Goal: Task Accomplishment & Management: Use online tool/utility

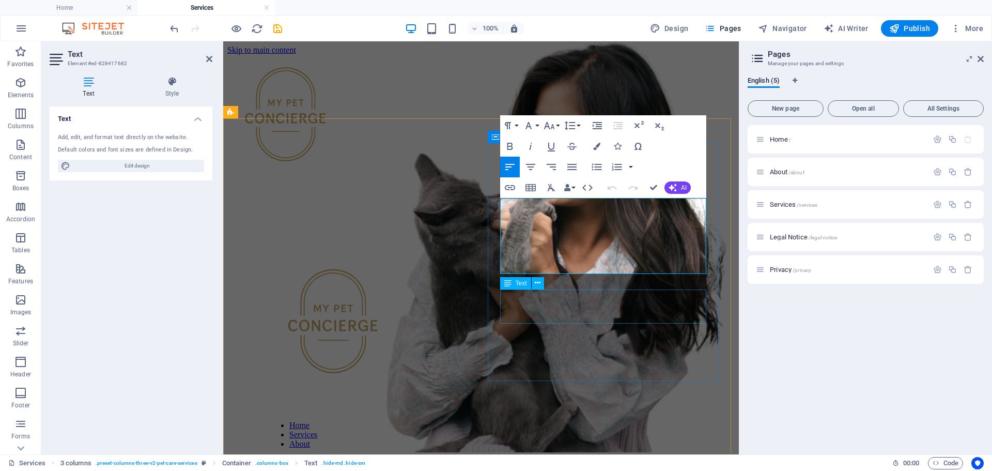
scroll to position [517, 0]
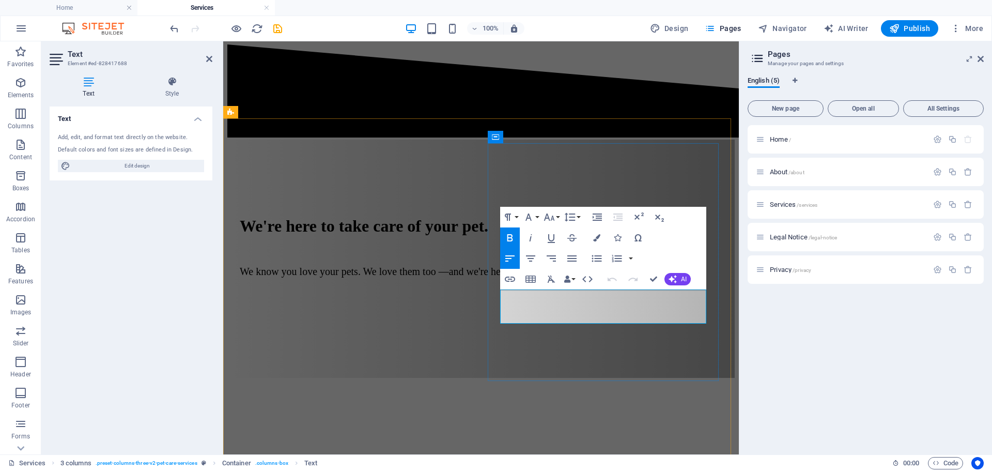
drag, startPoint x: 664, startPoint y: 306, endPoint x: 681, endPoint y: 317, distance: 20.7
drag, startPoint x: 504, startPoint y: 236, endPoint x: 555, endPoint y: 272, distance: 61.5
click at [505, 237] on icon "button" at bounding box center [510, 238] width 12 height 12
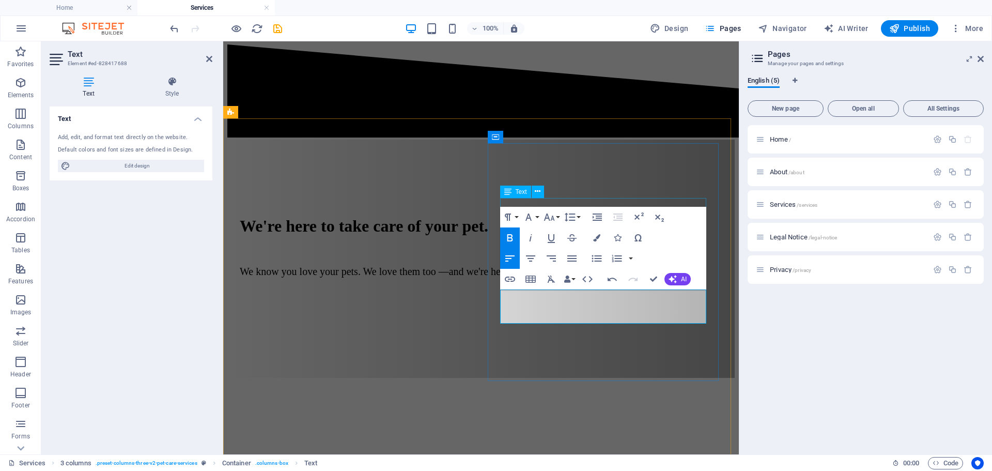
scroll to position [0, 3]
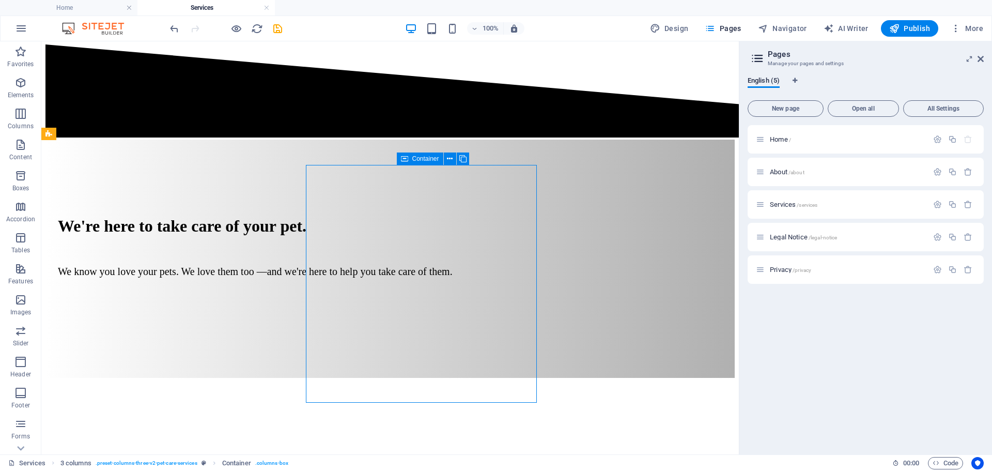
scroll to position [495, 0]
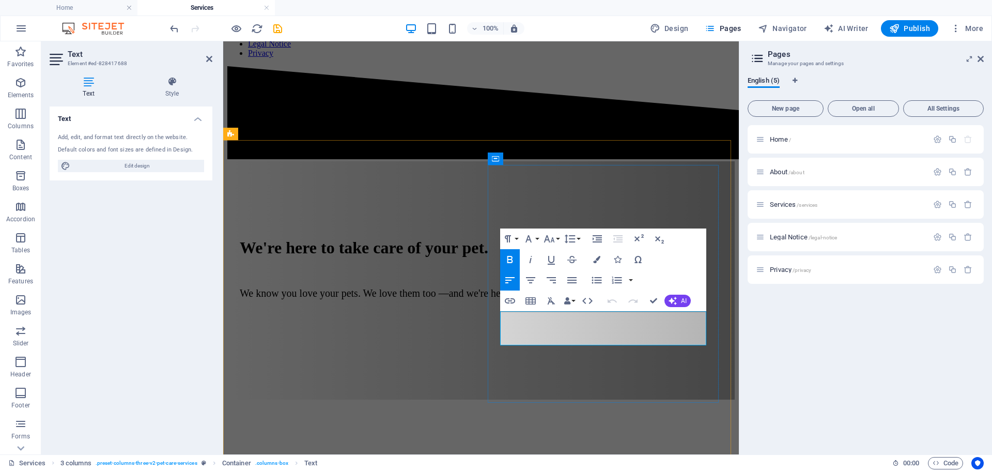
drag, startPoint x: 689, startPoint y: 338, endPoint x: 534, endPoint y: 338, distance: 154.5
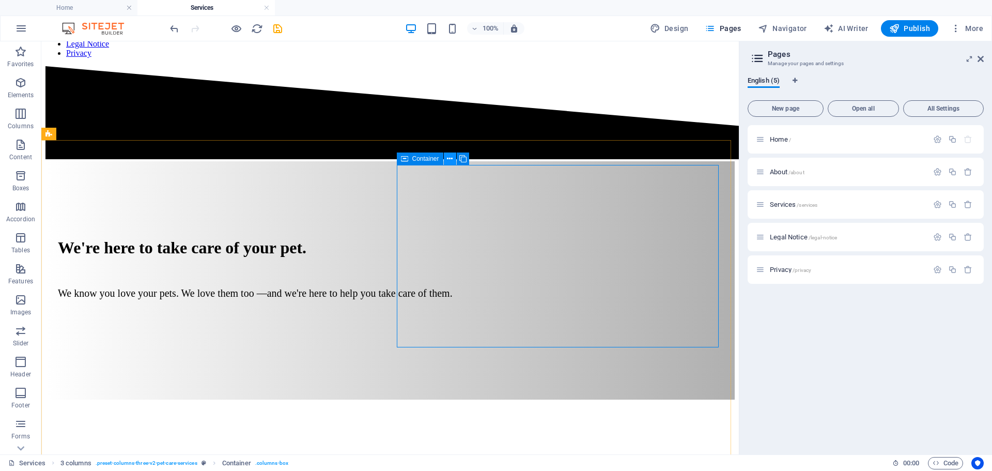
click at [452, 158] on icon at bounding box center [450, 158] width 6 height 11
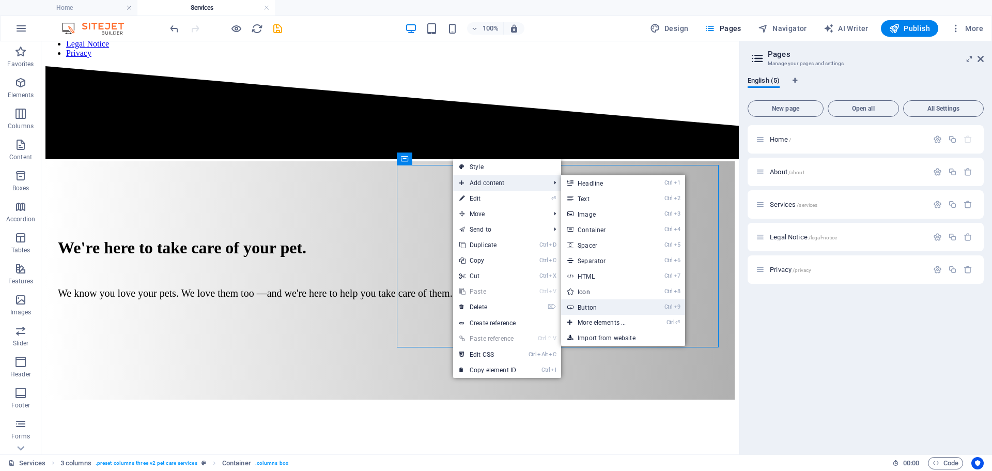
click at [590, 306] on link "Ctrl 9 Button" at bounding box center [603, 307] width 85 height 16
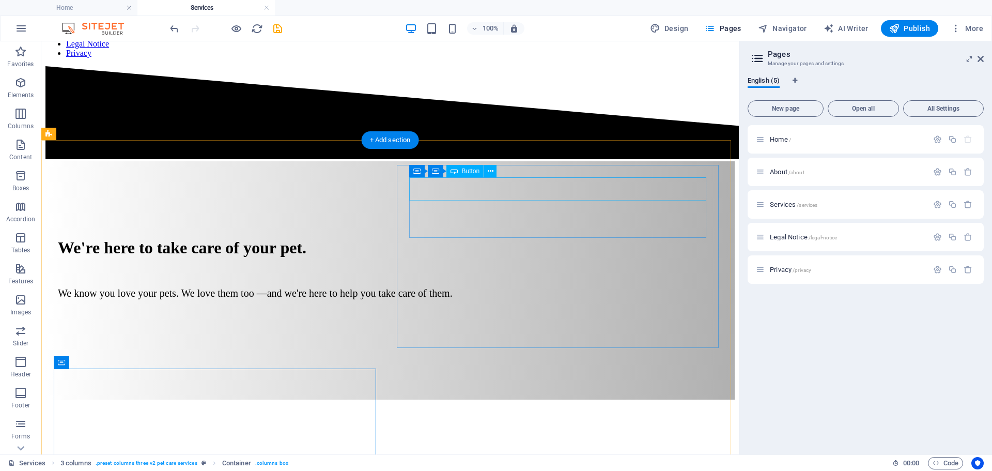
click at [491, 172] on icon at bounding box center [491, 171] width 6 height 11
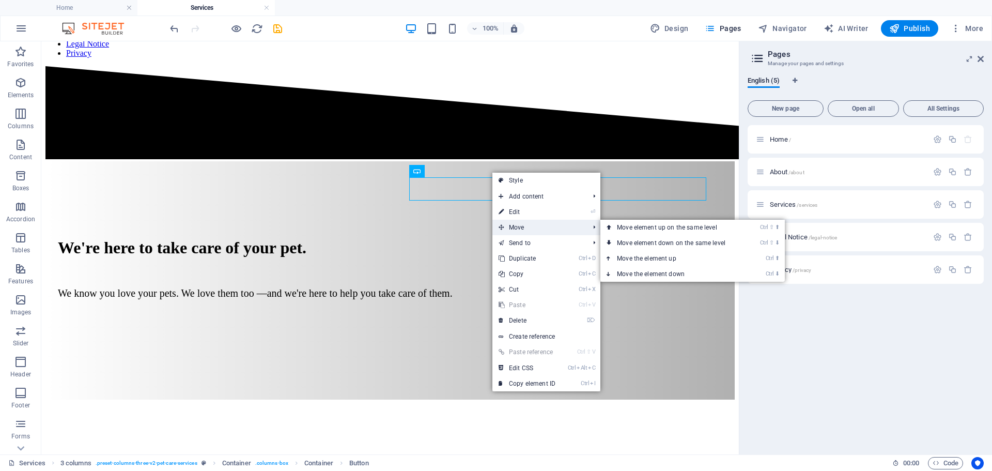
click at [529, 227] on span "Move" at bounding box center [538, 228] width 93 height 16
click at [632, 271] on link "Ctrl ⬇ Move the element down" at bounding box center [673, 274] width 146 height 16
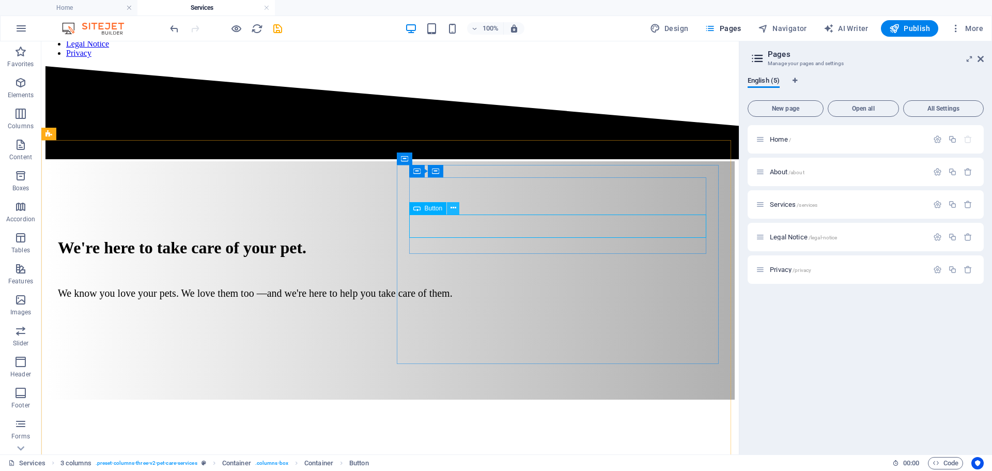
click at [454, 207] on icon at bounding box center [454, 208] width 6 height 11
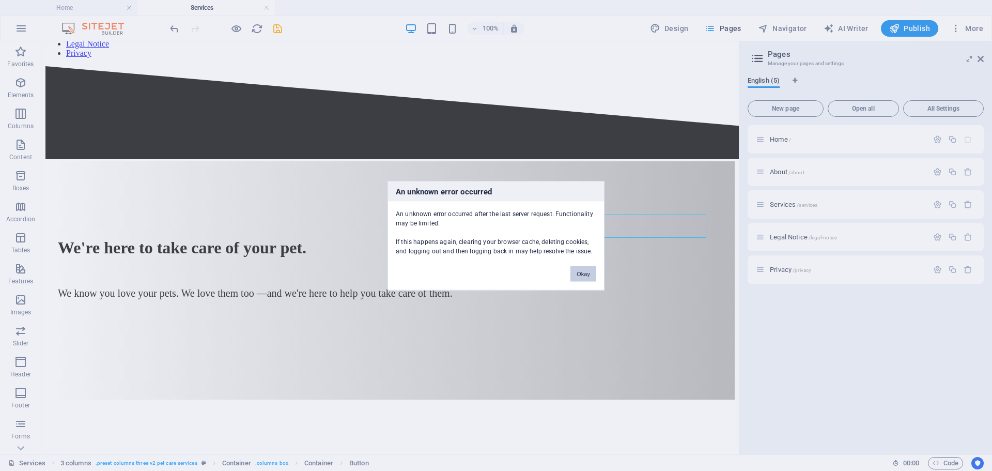
click at [583, 279] on button "Okay" at bounding box center [584, 274] width 26 height 16
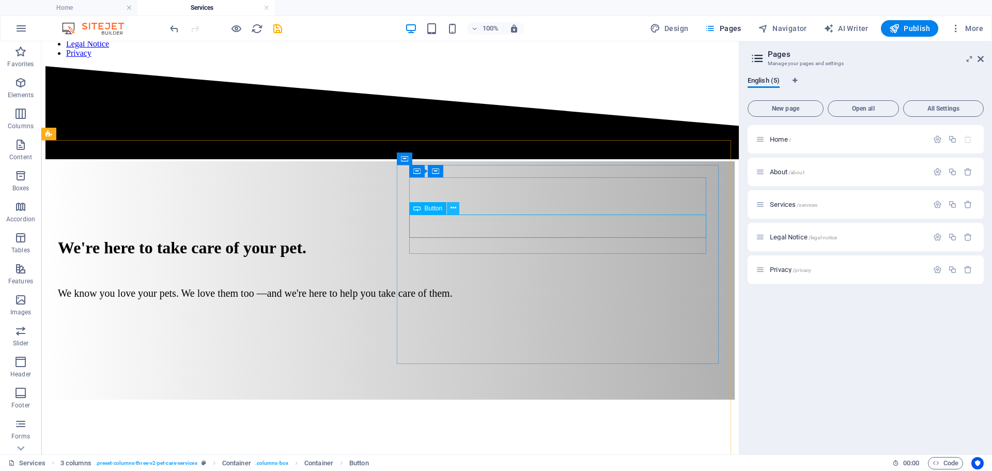
click at [453, 208] on icon at bounding box center [454, 208] width 6 height 11
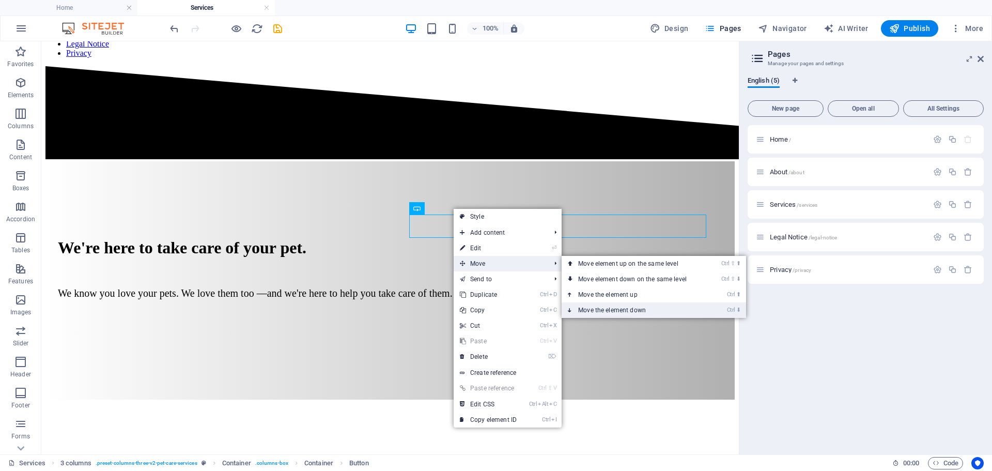
click at [594, 305] on link "Ctrl ⬇ Move the element down" at bounding box center [635, 310] width 146 height 16
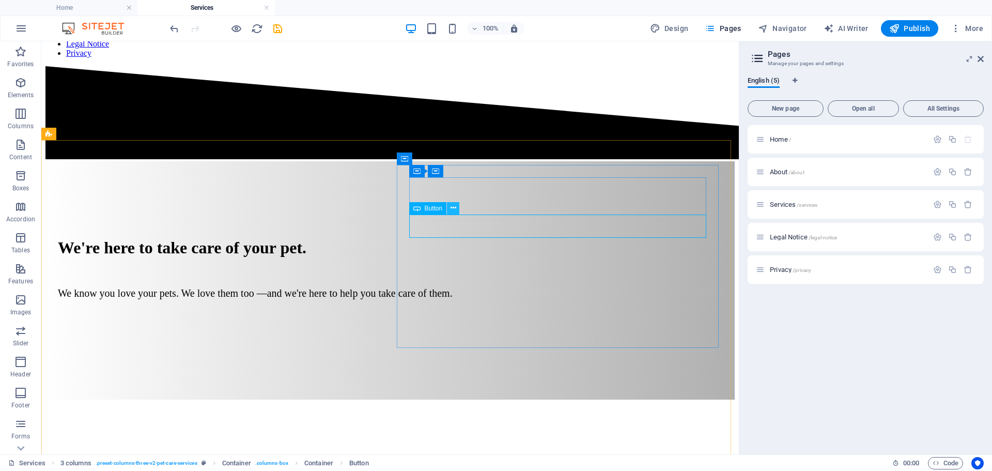
click at [453, 204] on icon at bounding box center [454, 208] width 6 height 11
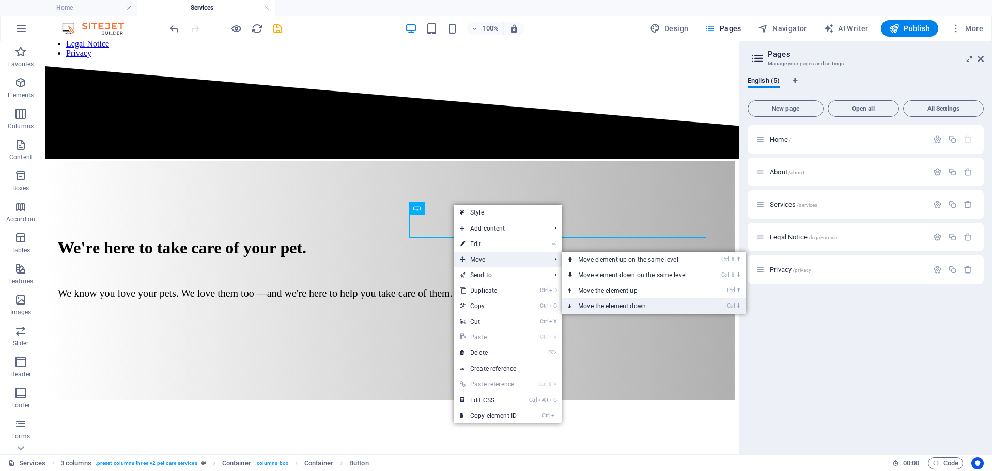
click at [587, 305] on link "Ctrl ⬇ Move the element down" at bounding box center [635, 306] width 146 height 16
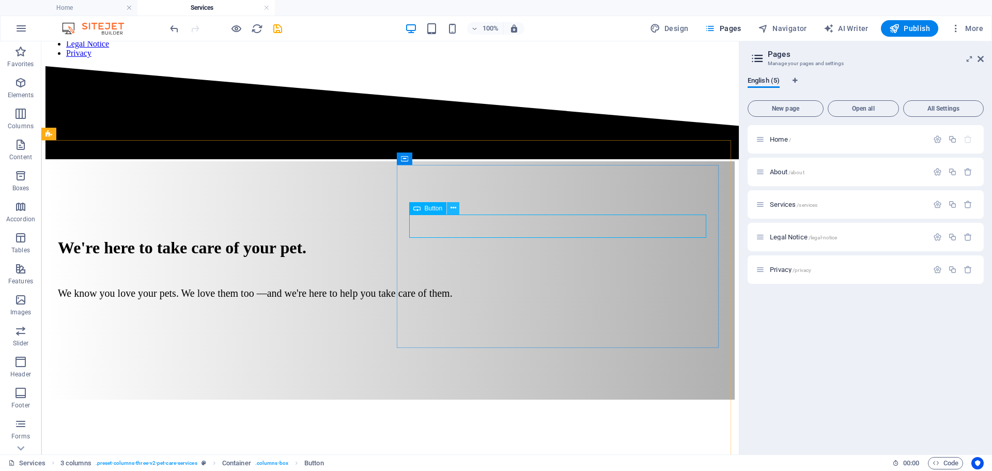
click at [455, 208] on icon at bounding box center [454, 208] width 6 height 11
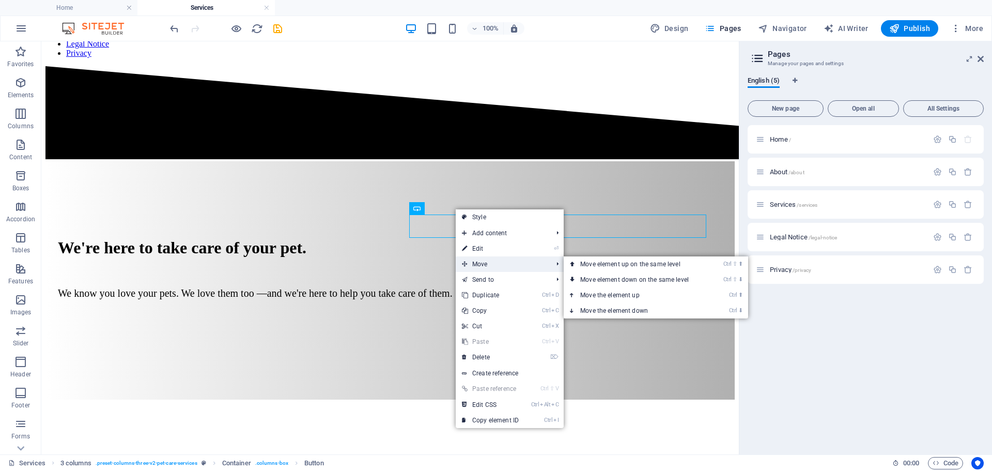
click at [484, 267] on span "Move" at bounding box center [502, 264] width 93 height 16
click at [594, 307] on link "Ctrl ⬇ Move the element down" at bounding box center [637, 311] width 146 height 16
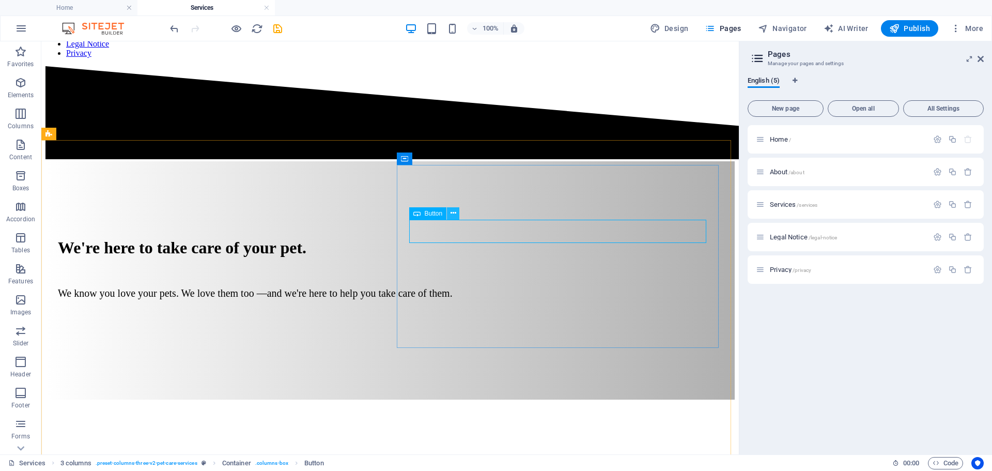
click at [451, 215] on icon at bounding box center [454, 213] width 6 height 11
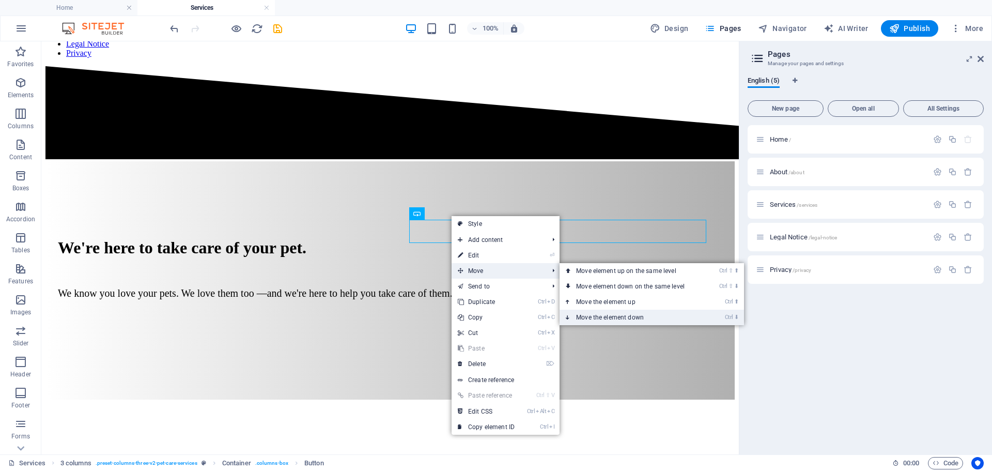
click at [593, 320] on link "Ctrl ⬇ Move the element down" at bounding box center [633, 318] width 146 height 16
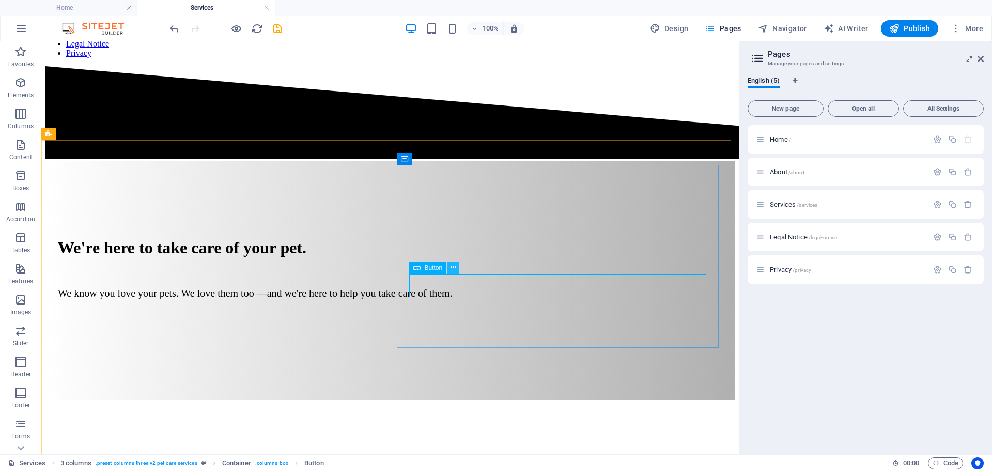
click at [453, 269] on icon at bounding box center [454, 267] width 6 height 11
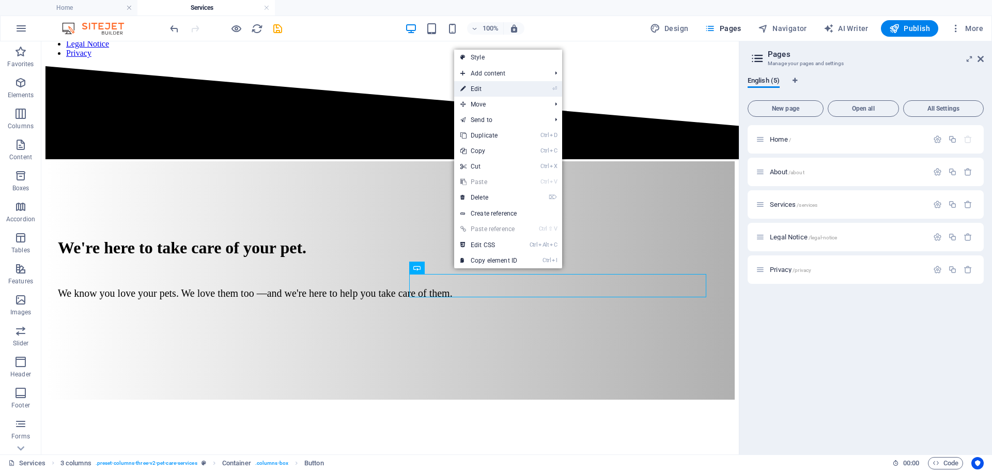
click at [504, 90] on link "⏎ Edit" at bounding box center [488, 89] width 69 height 16
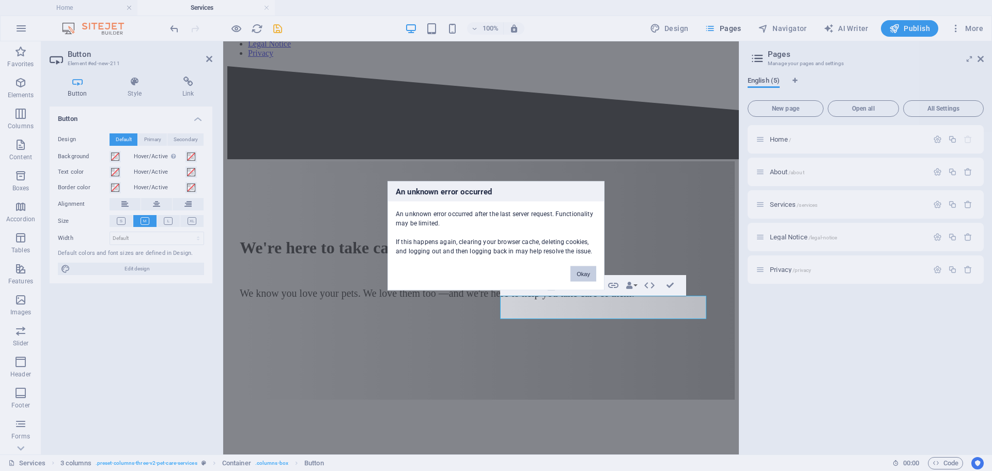
click at [580, 273] on button "Okay" at bounding box center [584, 274] width 26 height 16
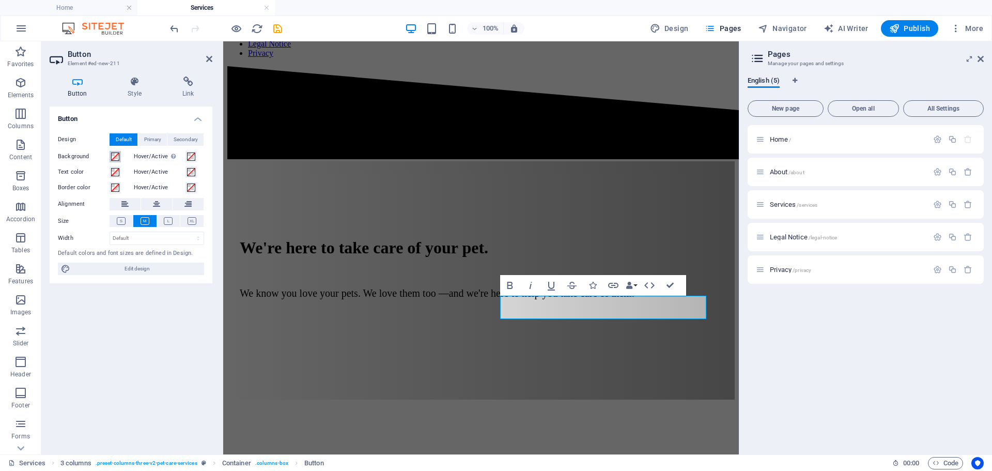
click at [113, 156] on span at bounding box center [115, 156] width 8 height 8
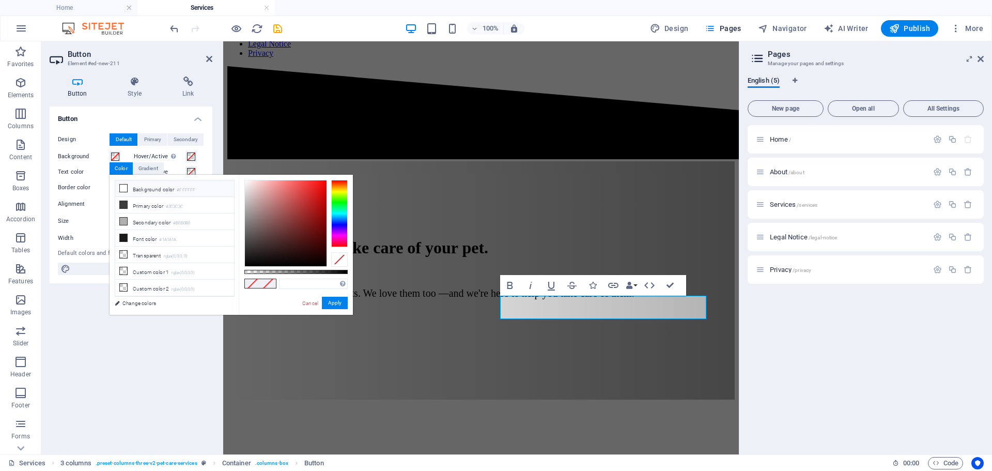
click at [121, 188] on icon at bounding box center [123, 187] width 7 height 7
type input "#ffffff"
click at [343, 188] on div at bounding box center [339, 213] width 17 height 67
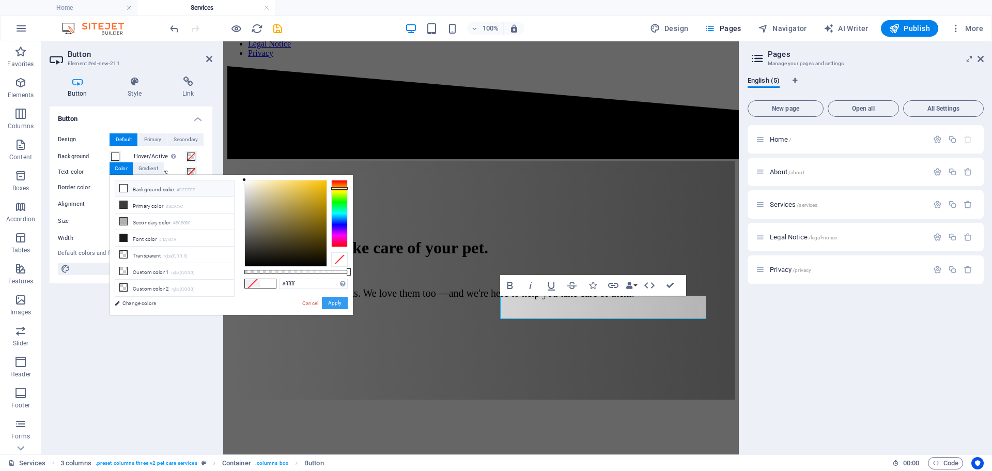
click at [329, 300] on button "Apply" at bounding box center [335, 303] width 26 height 12
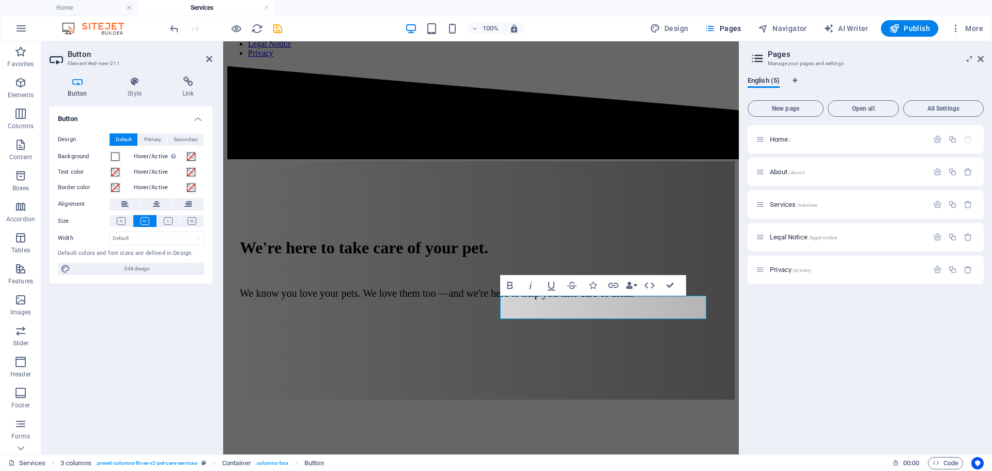
click at [158, 323] on div "Button Design Default Primary Secondary Background Hover/Active Switch to previ…" at bounding box center [131, 276] width 163 height 340
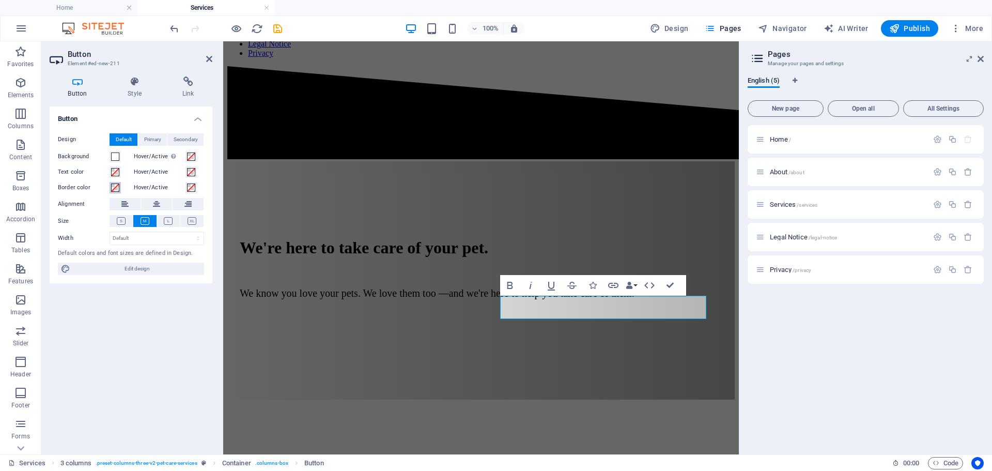
click at [115, 186] on span at bounding box center [115, 187] width 8 height 8
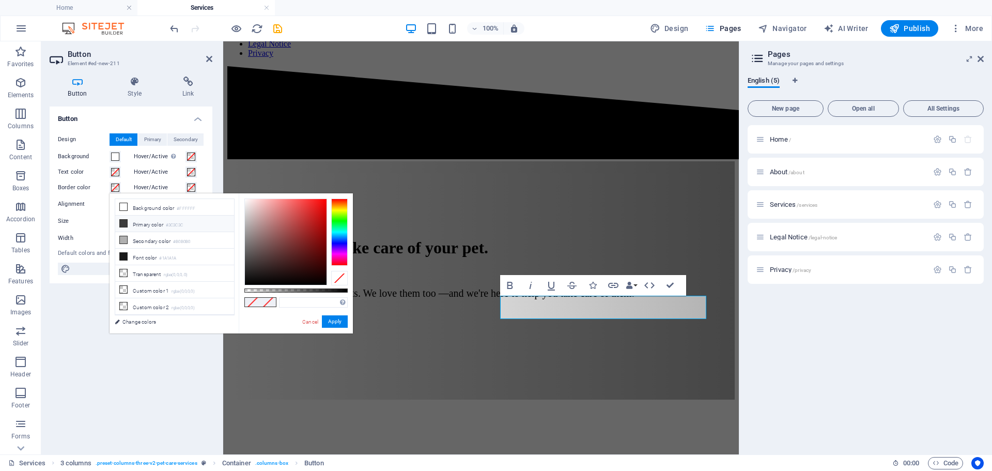
click at [151, 224] on li "Primary color #3C3C3C" at bounding box center [174, 223] width 119 height 17
type input "#3c3c3c"
click at [336, 320] on button "Apply" at bounding box center [335, 321] width 26 height 12
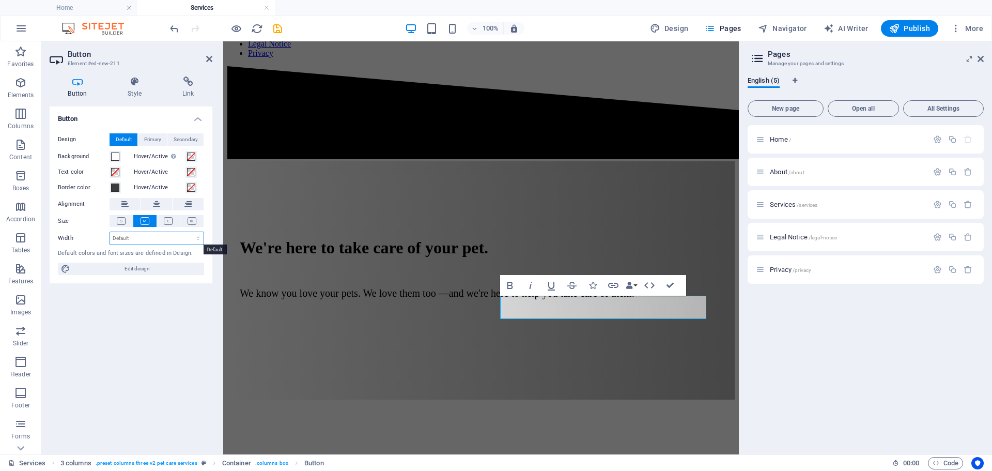
click at [155, 239] on select "Default px rem % em vh vw" at bounding box center [157, 238] width 94 height 12
click at [171, 236] on select "Default px rem % em vh vw" at bounding box center [157, 238] width 94 height 12
click at [148, 269] on span "Edit design" at bounding box center [137, 269] width 128 height 12
select select "px"
select select "400"
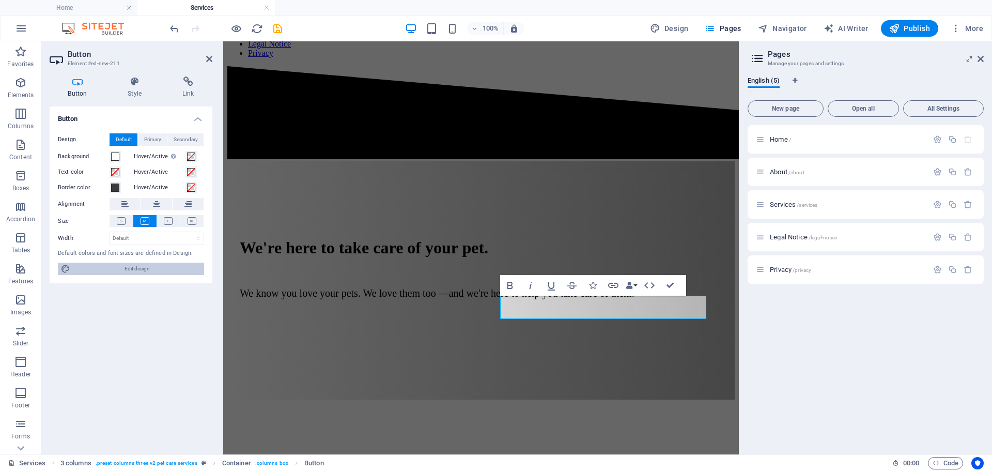
select select "px"
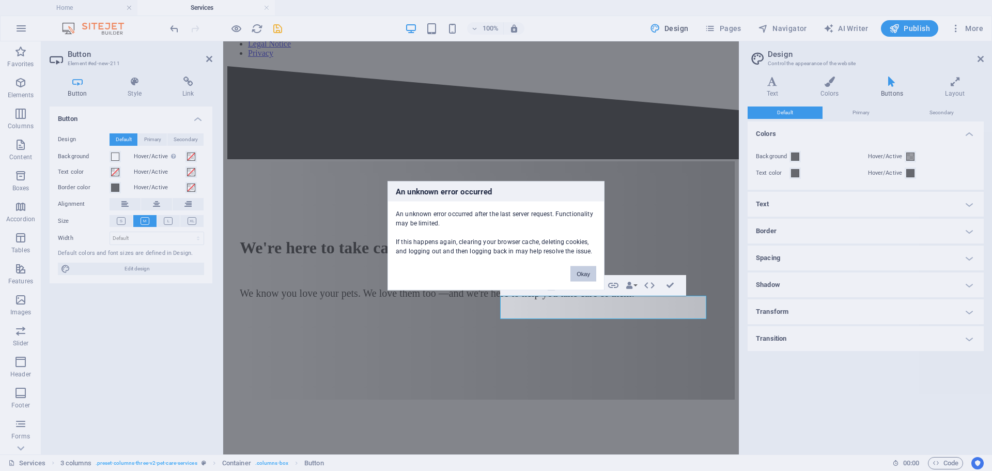
drag, startPoint x: 587, startPoint y: 270, endPoint x: 362, endPoint y: 232, distance: 228.5
click at [587, 270] on button "Okay" at bounding box center [584, 274] width 26 height 16
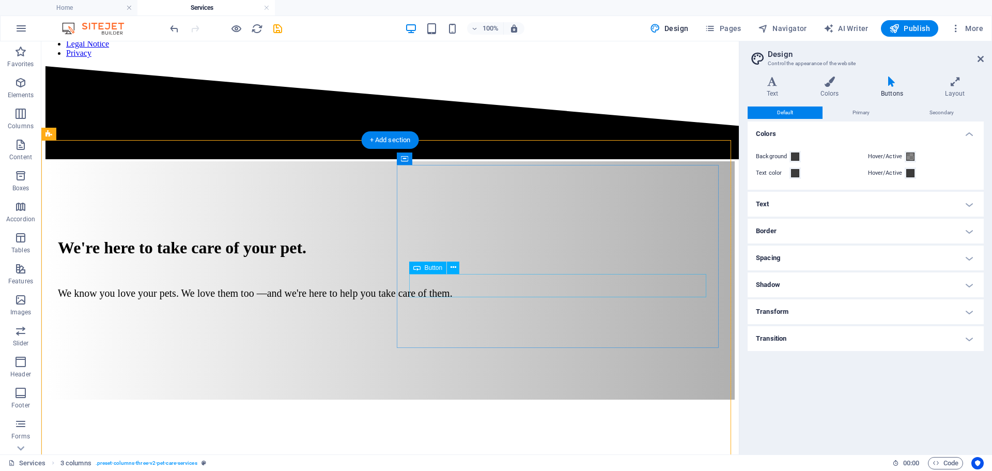
click at [453, 267] on icon at bounding box center [454, 267] width 6 height 11
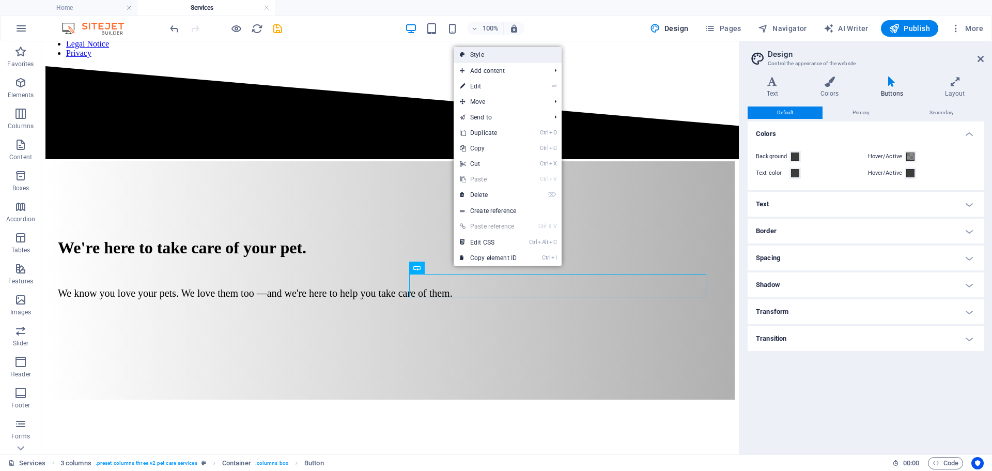
click at [489, 56] on link "Style" at bounding box center [508, 55] width 108 height 16
select select "px"
select select "preset-columns-three-v2-pet-care-services"
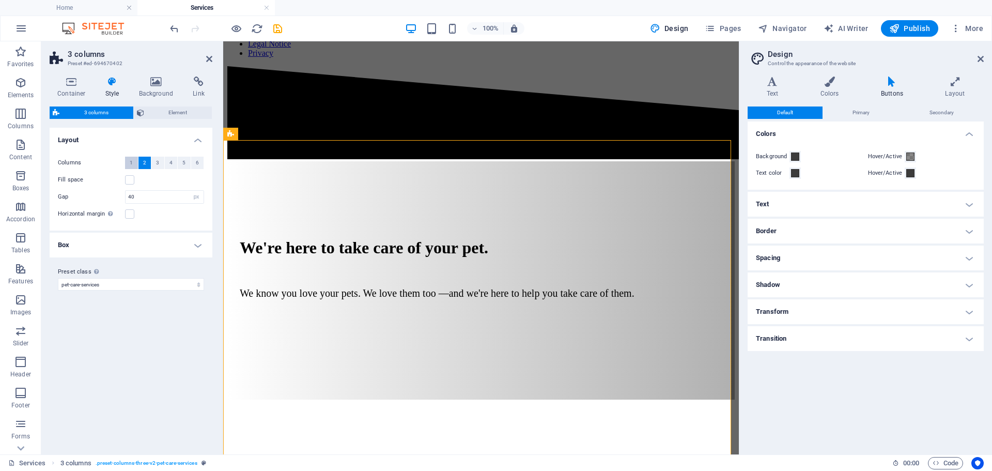
click at [130, 163] on span "1" at bounding box center [131, 163] width 3 height 12
click at [126, 226] on h4 "Box" at bounding box center [131, 228] width 163 height 25
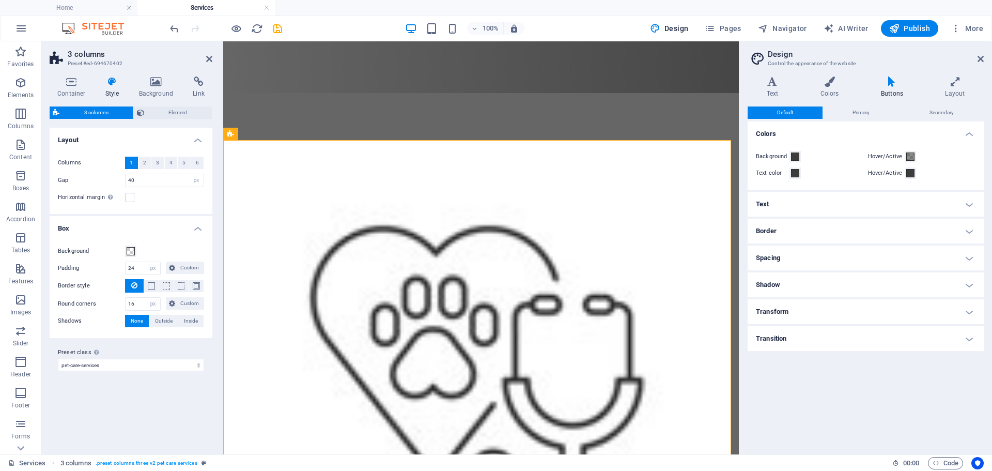
click at [112, 393] on div "Variants Default Layout Columns 1 2 3 4 5 6 Fill space Gap 40 px rem % vw vh Ho…" at bounding box center [131, 287] width 163 height 318
click at [983, 56] on icon at bounding box center [981, 59] width 6 height 8
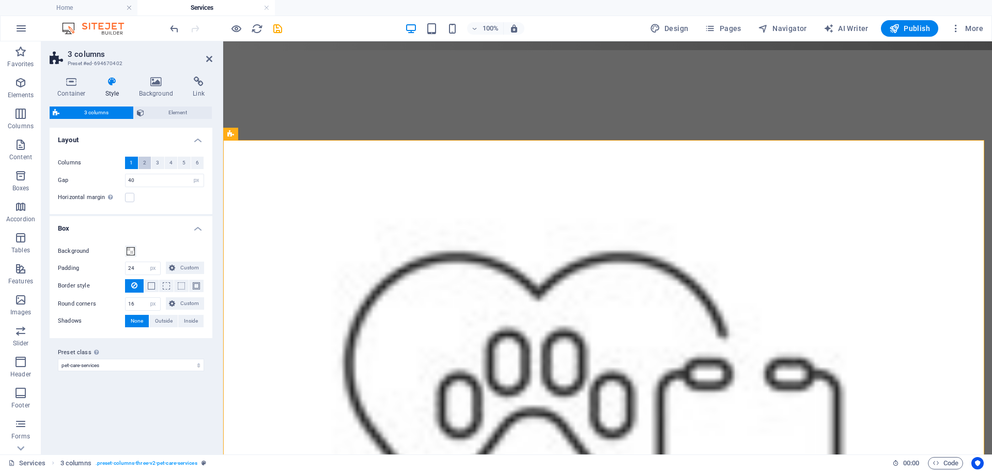
click at [143, 164] on span "2" at bounding box center [144, 163] width 3 height 12
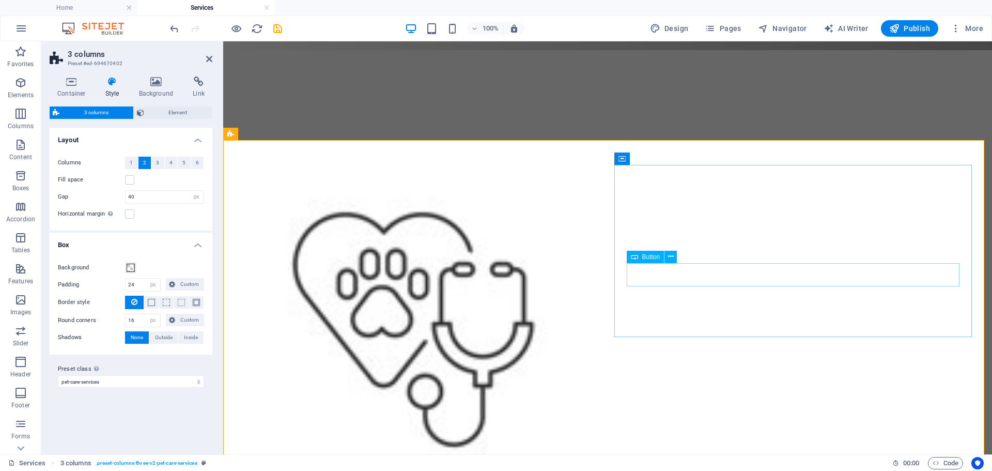
click at [672, 259] on icon at bounding box center [671, 256] width 6 height 11
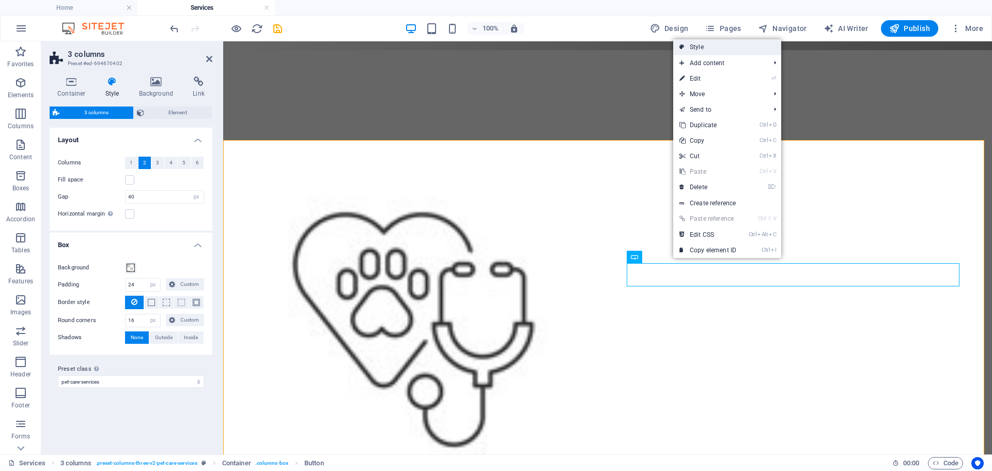
click at [712, 50] on link "Style" at bounding box center [727, 47] width 108 height 16
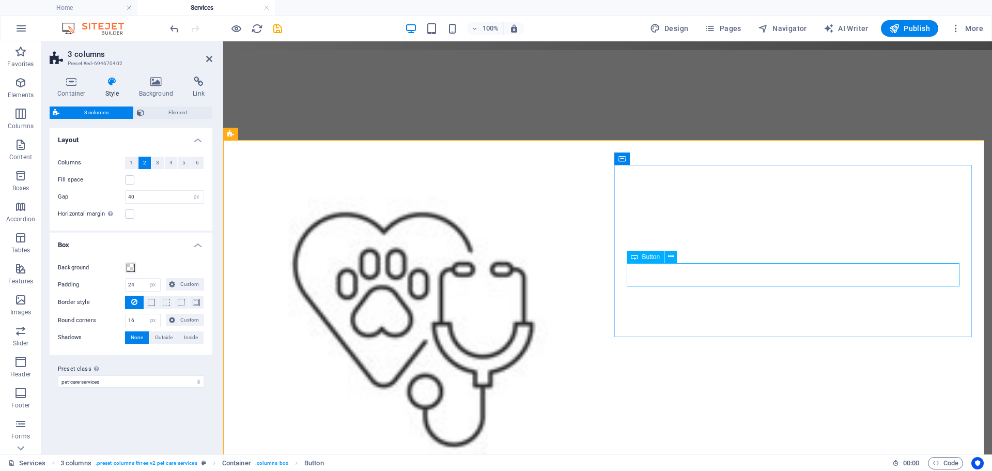
click at [652, 259] on span "Button" at bounding box center [651, 257] width 18 height 6
click at [671, 259] on icon at bounding box center [671, 256] width 6 height 11
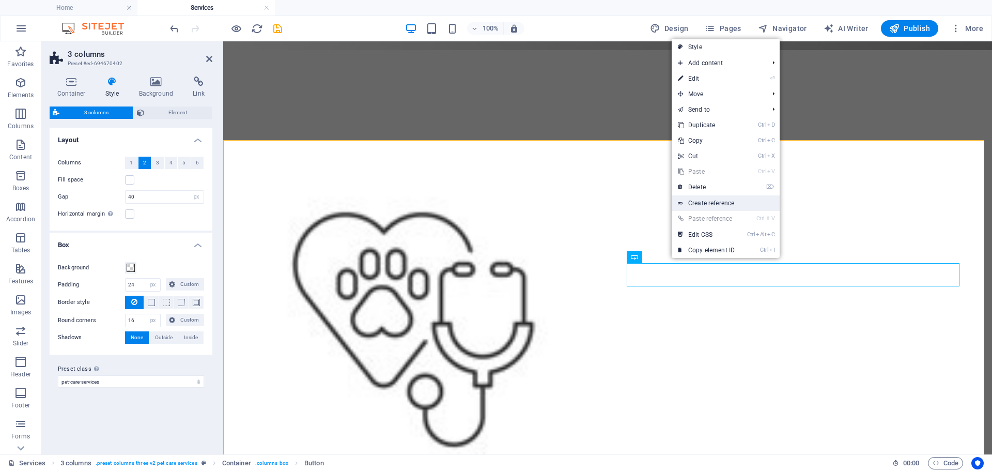
click at [716, 203] on link "Create reference" at bounding box center [726, 203] width 108 height 16
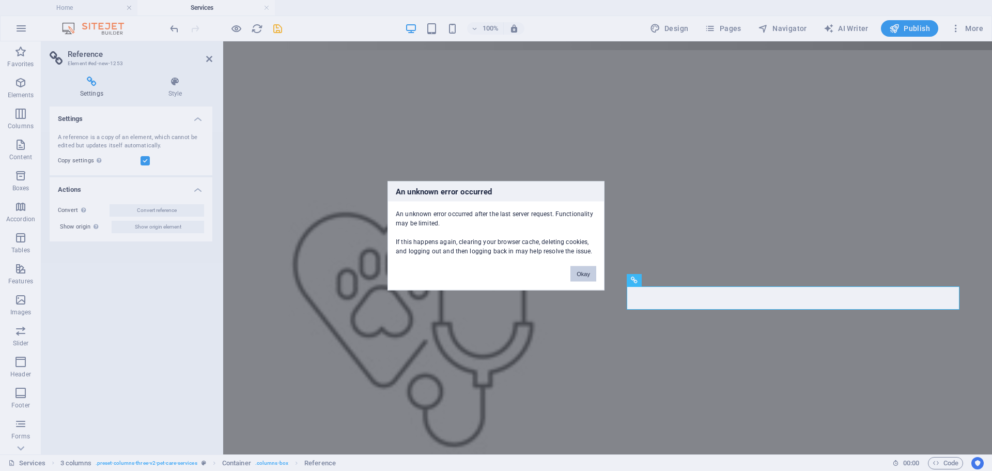
click at [578, 275] on button "Okay" at bounding box center [584, 274] width 26 height 16
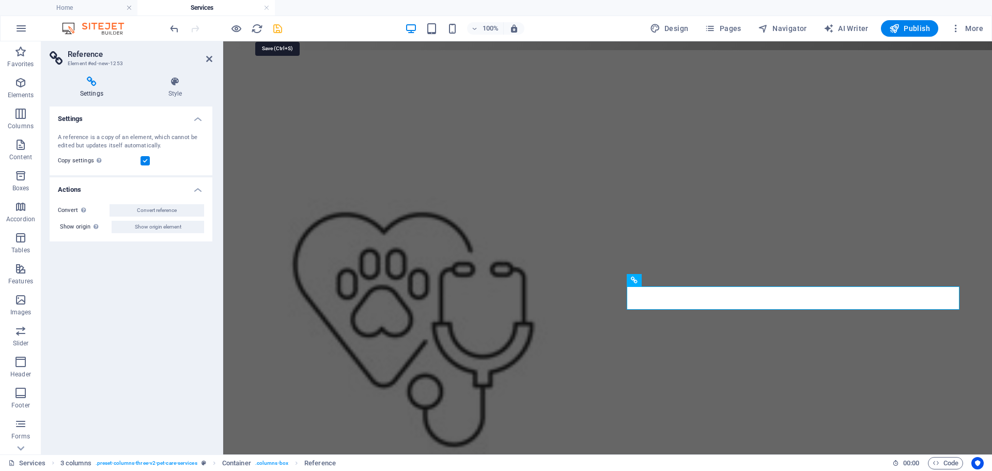
click at [279, 29] on icon "save" at bounding box center [278, 29] width 12 height 12
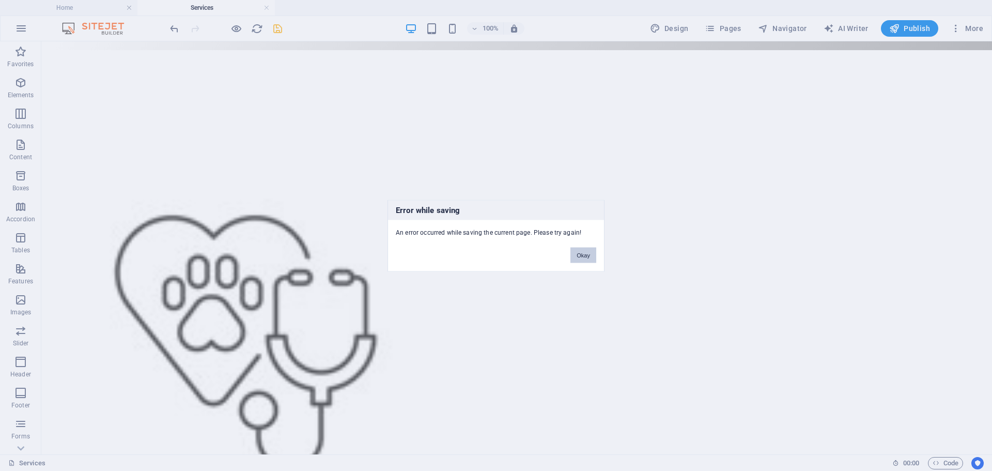
drag, startPoint x: 581, startPoint y: 257, endPoint x: 540, endPoint y: 215, distance: 58.1
click at [581, 257] on button "Okay" at bounding box center [584, 255] width 26 height 16
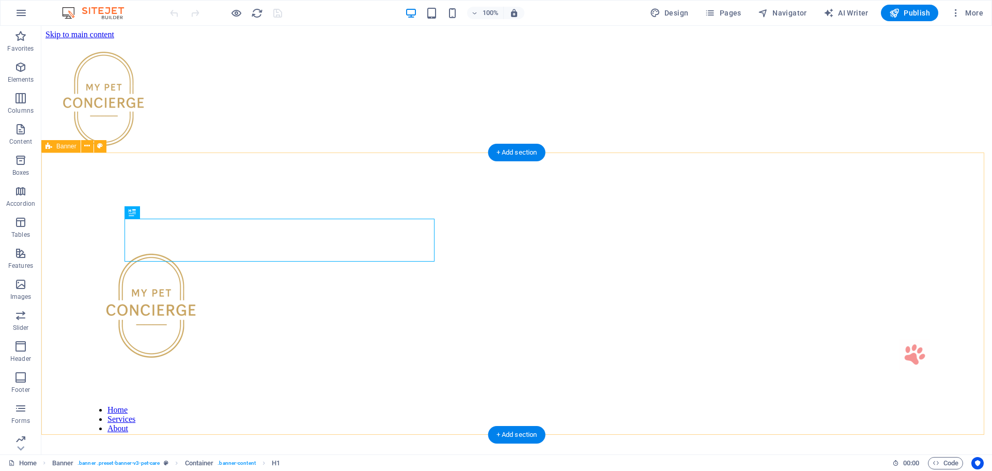
scroll to position [357, 0]
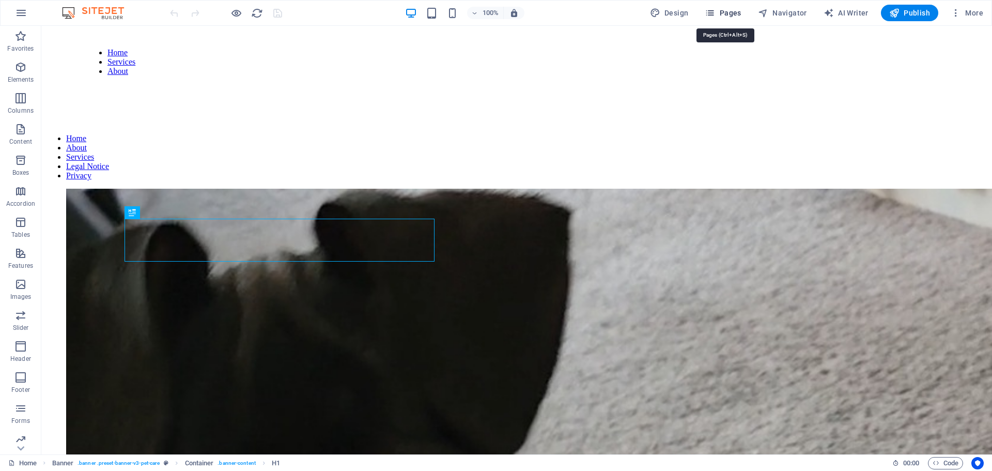
click at [715, 13] on icon "button" at bounding box center [710, 13] width 10 height 10
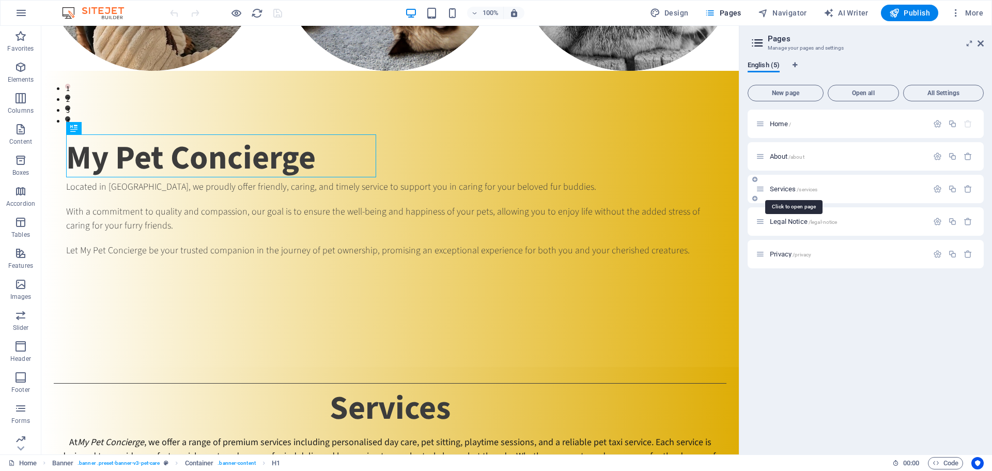
click at [788, 192] on span "Services /services" at bounding box center [794, 189] width 48 height 8
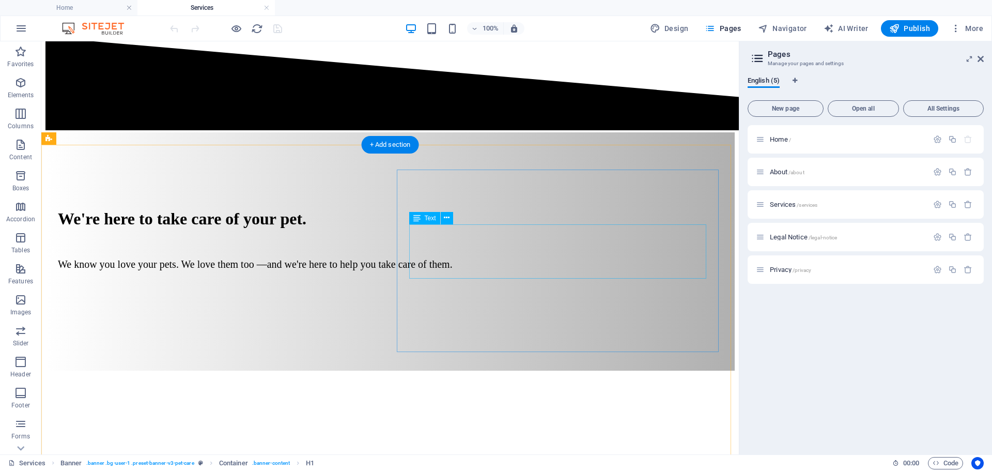
scroll to position [620, 0]
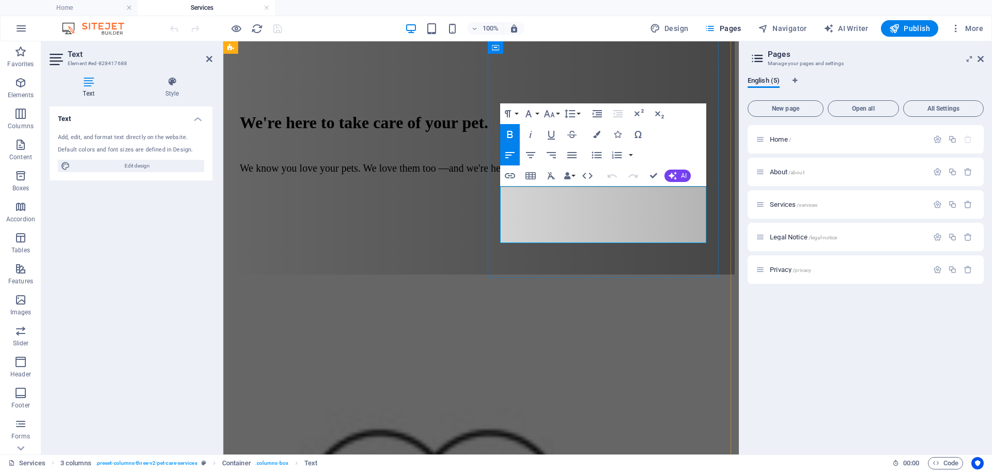
drag, startPoint x: 518, startPoint y: 190, endPoint x: 596, endPoint y: 190, distance: 78.6
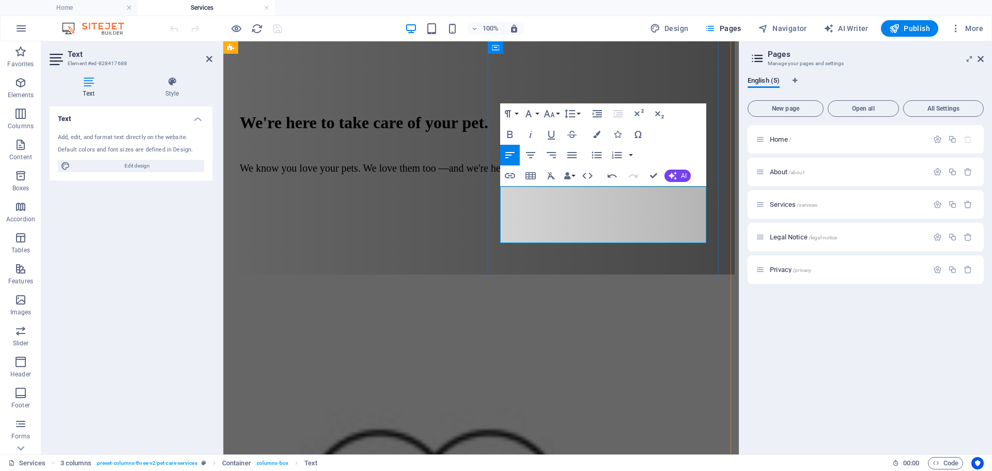
drag, startPoint x: 591, startPoint y: 211, endPoint x: 509, endPoint y: 203, distance: 82.6
drag, startPoint x: 664, startPoint y: 204, endPoint x: 665, endPoint y: 210, distance: 6.3
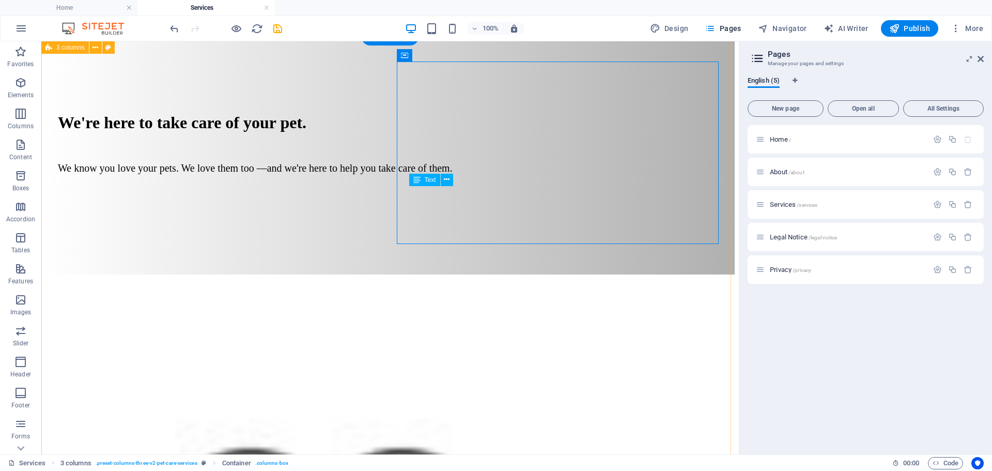
scroll to position [598, 0]
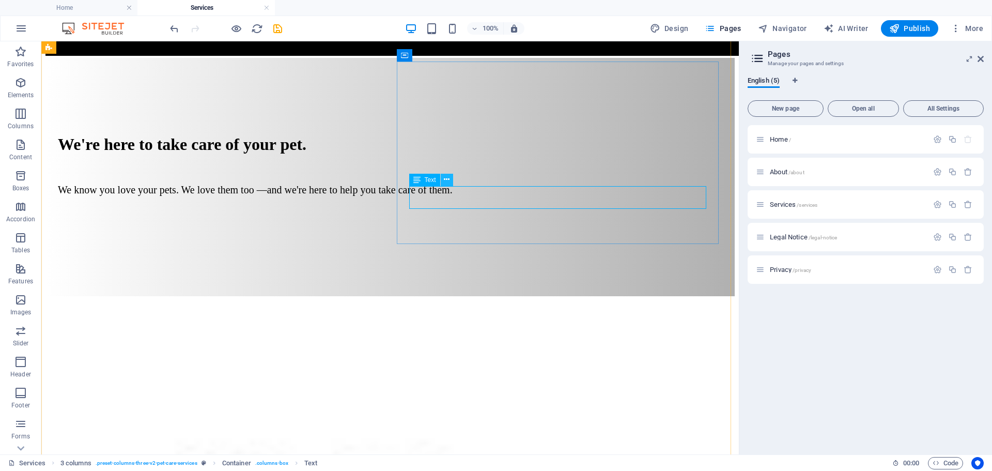
click at [449, 179] on icon at bounding box center [447, 179] width 6 height 11
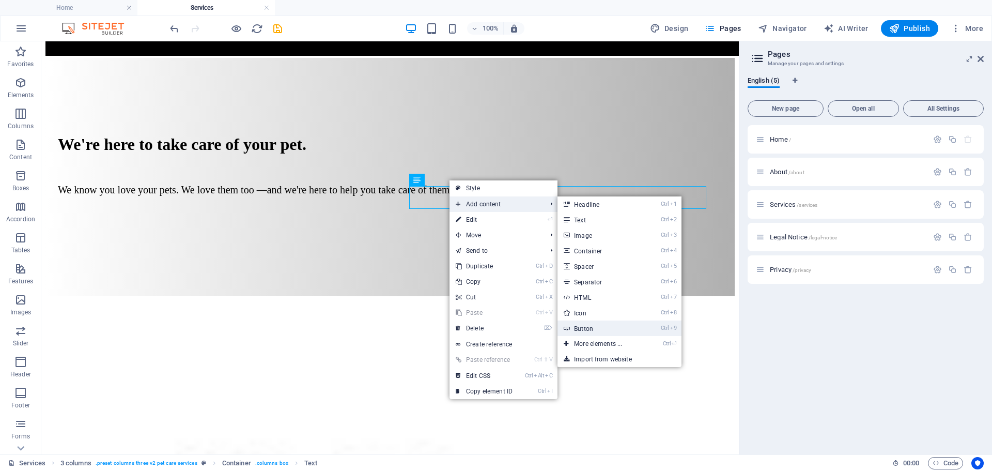
click at [589, 326] on link "Ctrl 9 Button" at bounding box center [600, 328] width 85 height 16
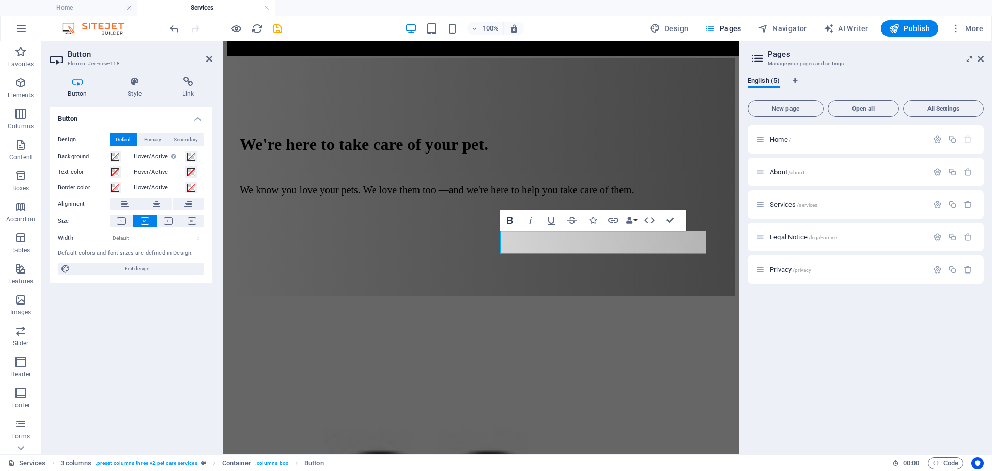
click at [510, 219] on icon "button" at bounding box center [510, 220] width 12 height 12
click at [615, 221] on icon "button" at bounding box center [613, 220] width 12 height 12
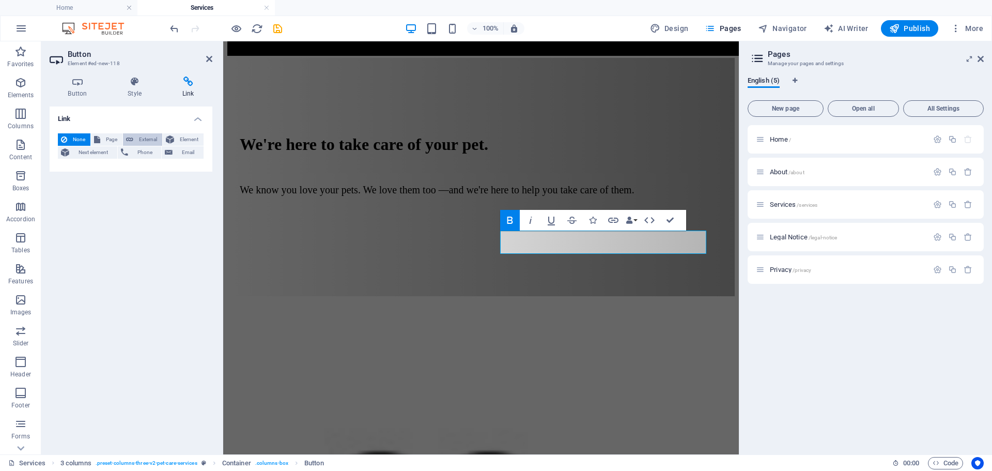
click at [143, 138] on span "External" at bounding box center [147, 139] width 23 height 12
select select "blank"
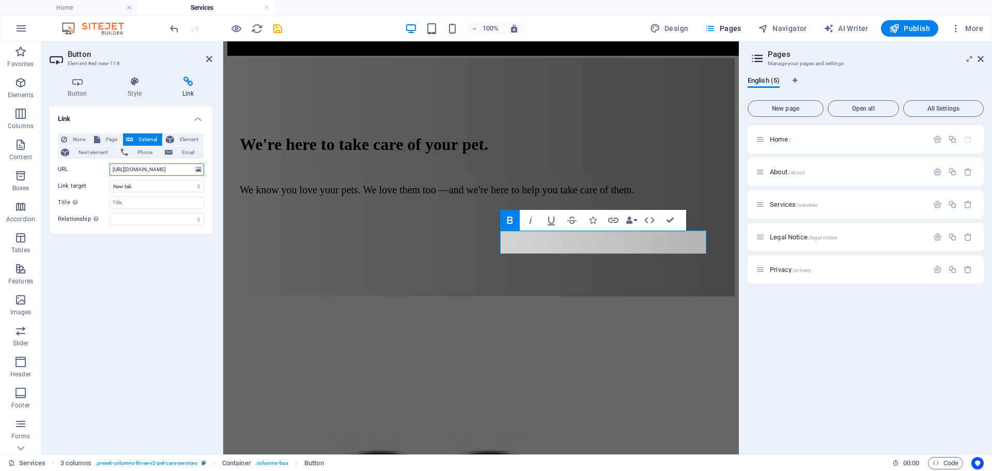
scroll to position [0, 14]
type input "[URL][DOMAIN_NAME]"
click at [132, 202] on input "Title Additional link description, should not be the same as the link text. The…" at bounding box center [157, 202] width 95 height 12
type input "Pet Taxi Booking Form"
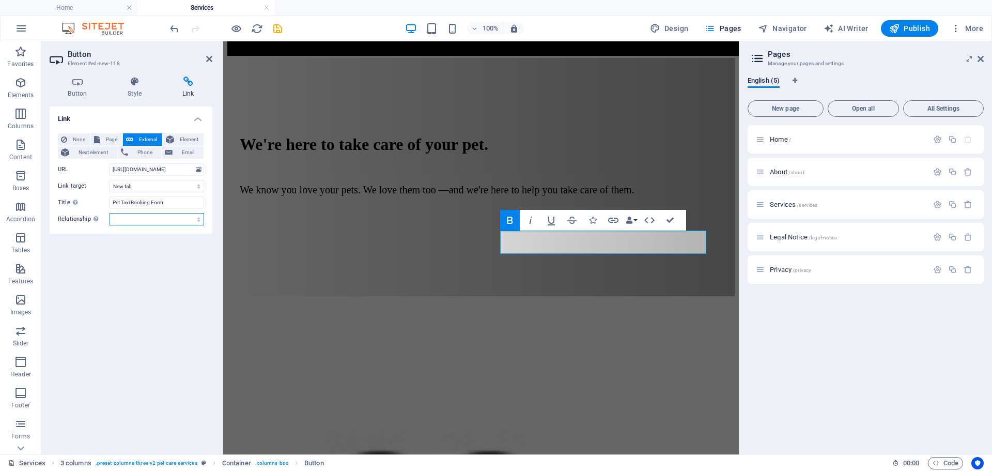
click at [131, 218] on select "alternate author bookmark external help license next nofollow noreferrer noopen…" at bounding box center [157, 219] width 95 height 12
select select "external"
click at [110, 213] on select "alternate author bookmark external help license next nofollow noreferrer noopen…" at bounding box center [157, 219] width 95 height 12
click at [153, 258] on div "Link None Page External Element Next element Phone Email Page Home About Servic…" at bounding box center [131, 276] width 163 height 340
click at [181, 136] on span "Element" at bounding box center [188, 139] width 23 height 12
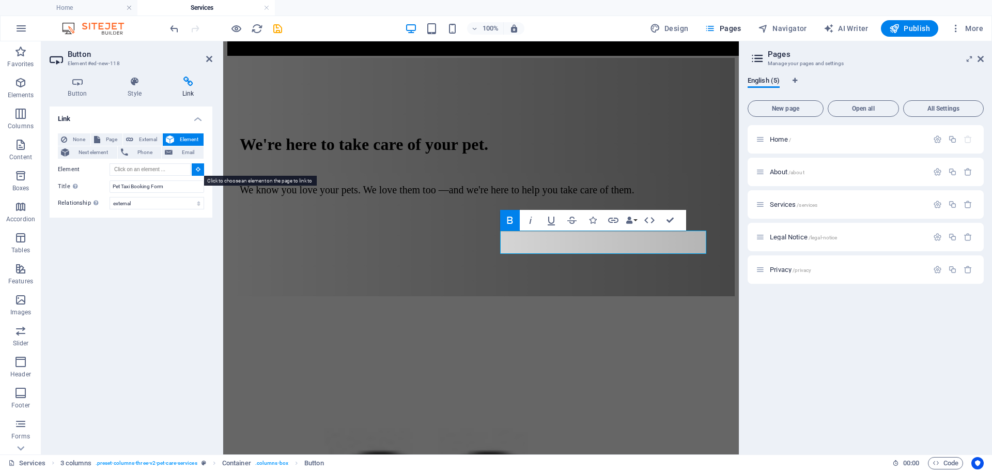
click at [199, 167] on icon at bounding box center [198, 168] width 5 height 5
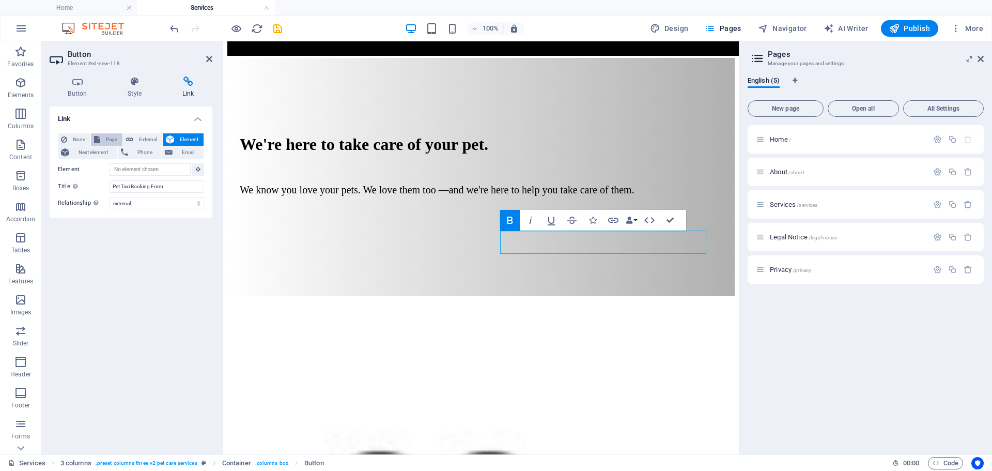
click at [105, 139] on span "Page" at bounding box center [111, 139] width 16 height 12
select select
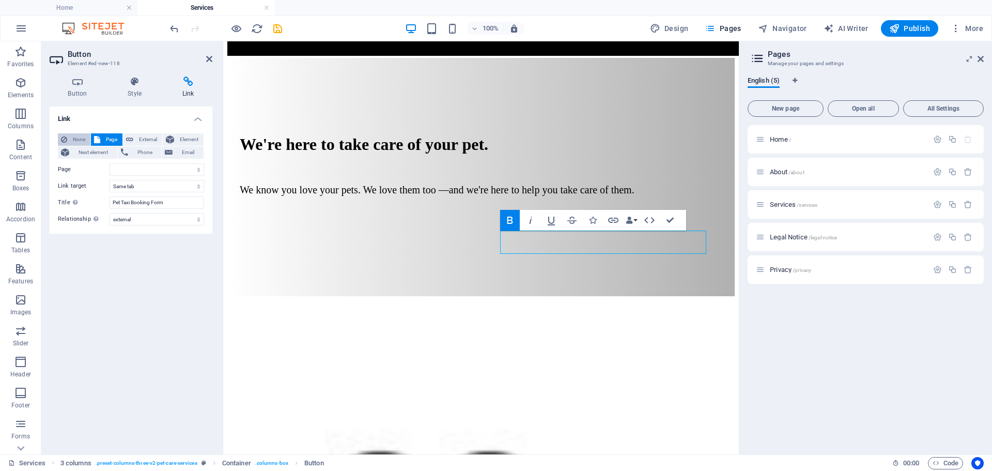
click at [77, 140] on span "None" at bounding box center [78, 139] width 17 height 12
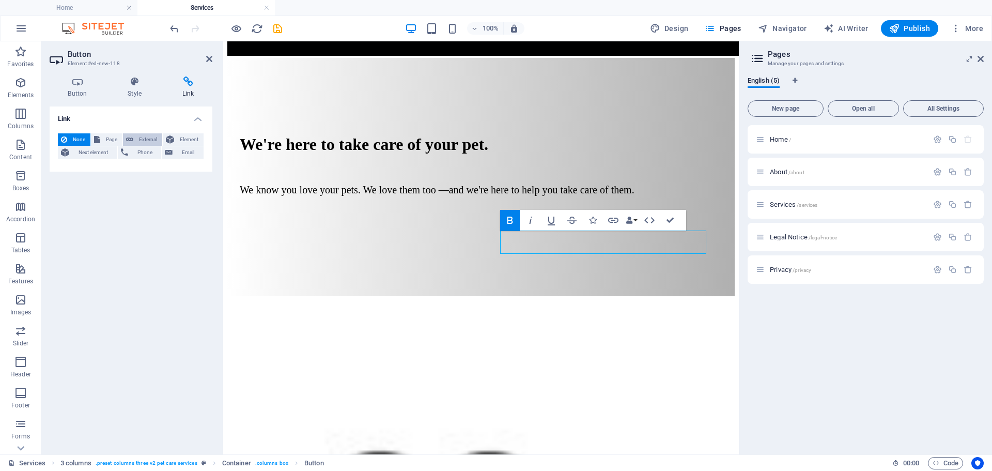
click at [135, 140] on button "External" at bounding box center [142, 139] width 39 height 12
select select "blank"
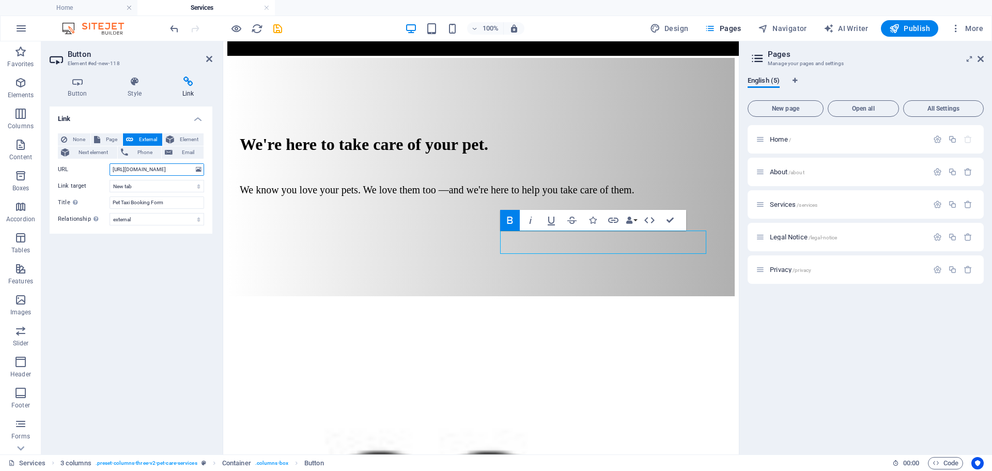
scroll to position [0, 14]
click at [160, 295] on div "Link None Page External Element Next element Phone Email Page Home About Servic…" at bounding box center [131, 276] width 163 height 340
click at [277, 28] on icon "save" at bounding box center [278, 29] width 12 height 12
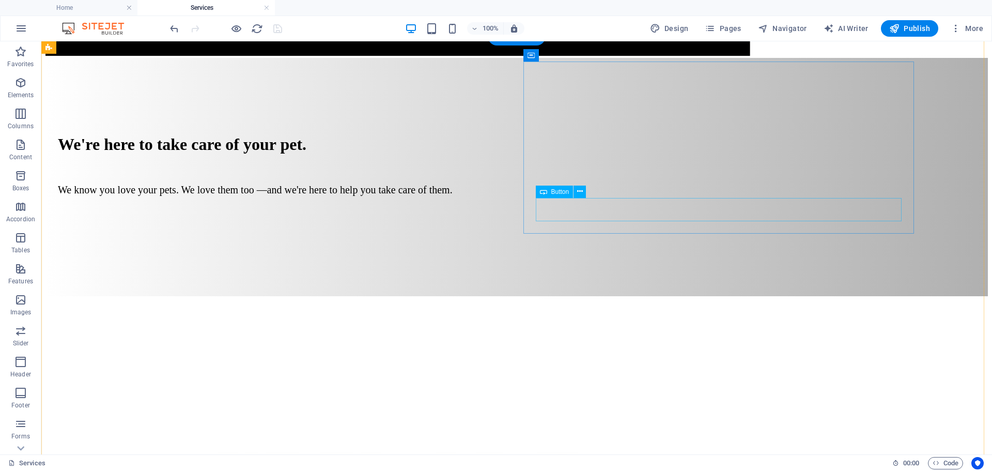
click at [578, 192] on icon at bounding box center [580, 191] width 6 height 11
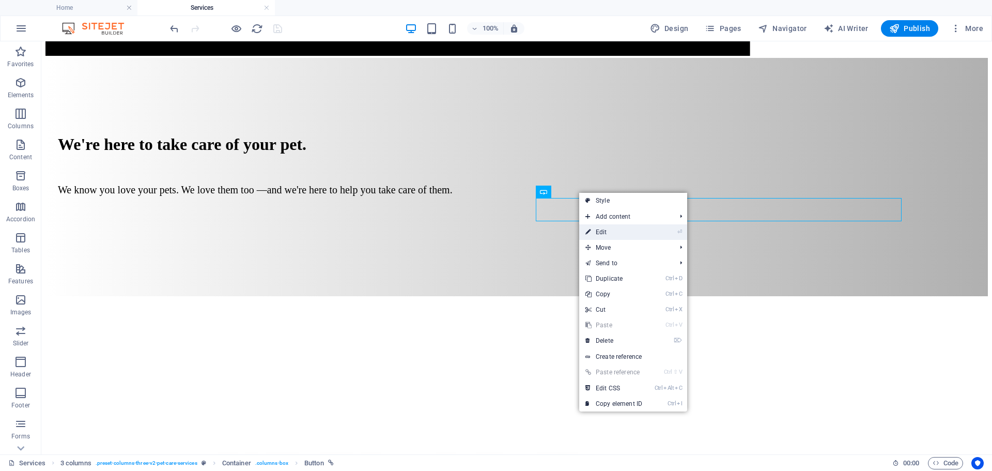
click at [598, 233] on link "⏎ Edit" at bounding box center [613, 232] width 69 height 16
select select "external"
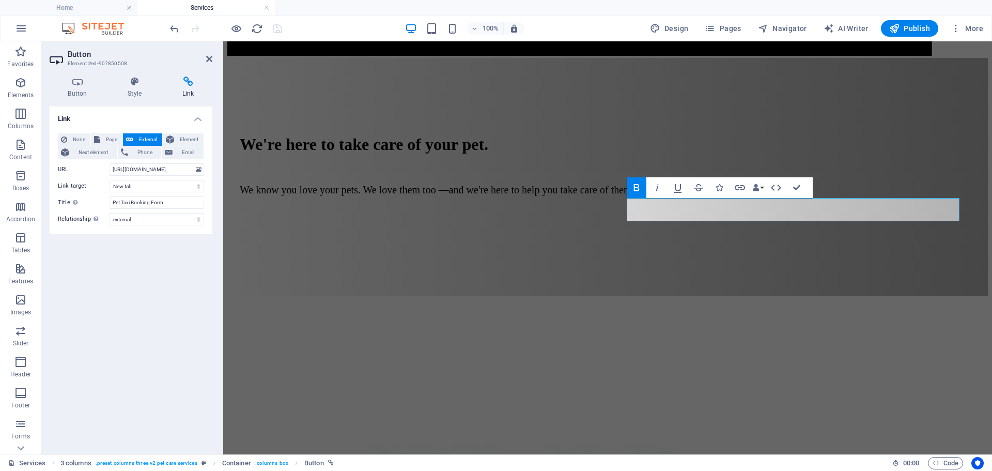
click at [135, 76] on div "Button Style Link Button Design Default Primary Secondary Background Hover/Acti…" at bounding box center [130, 261] width 179 height 386
click at [135, 81] on icon at bounding box center [135, 81] width 51 height 10
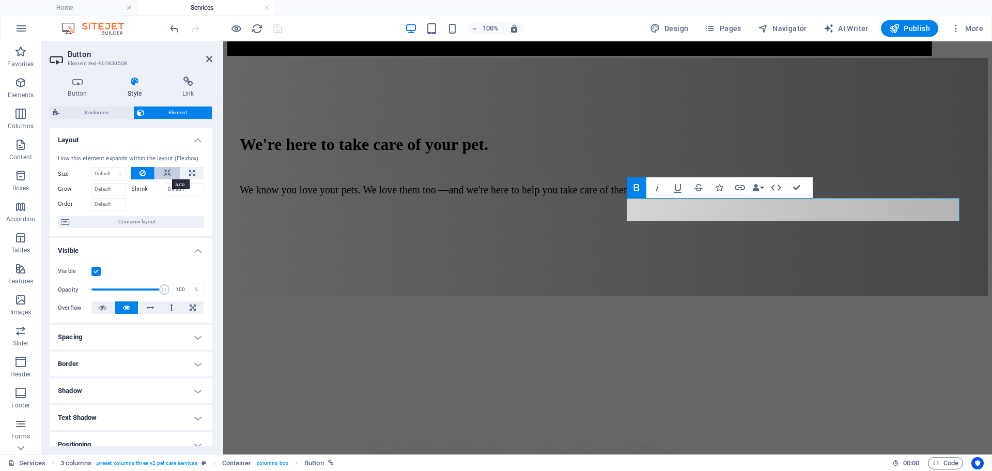
click at [166, 176] on icon at bounding box center [167, 173] width 7 height 12
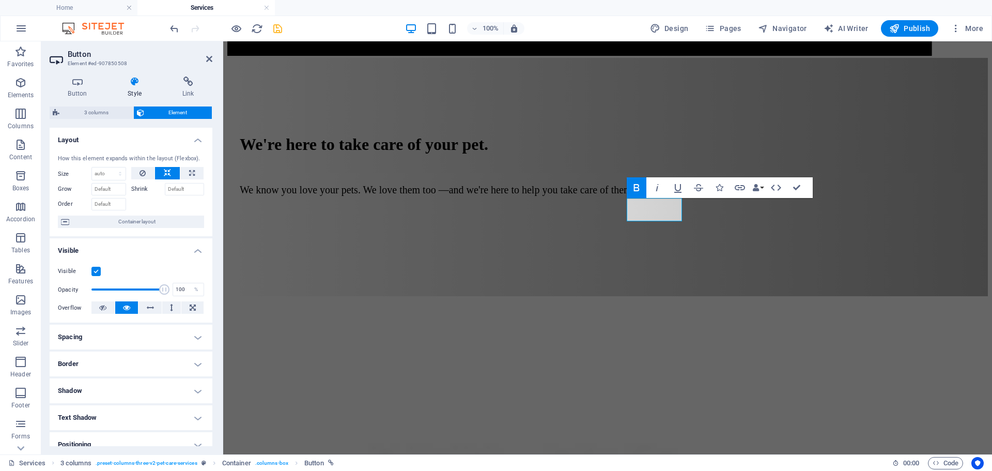
click at [197, 361] on h4 "Border" at bounding box center [131, 363] width 163 height 25
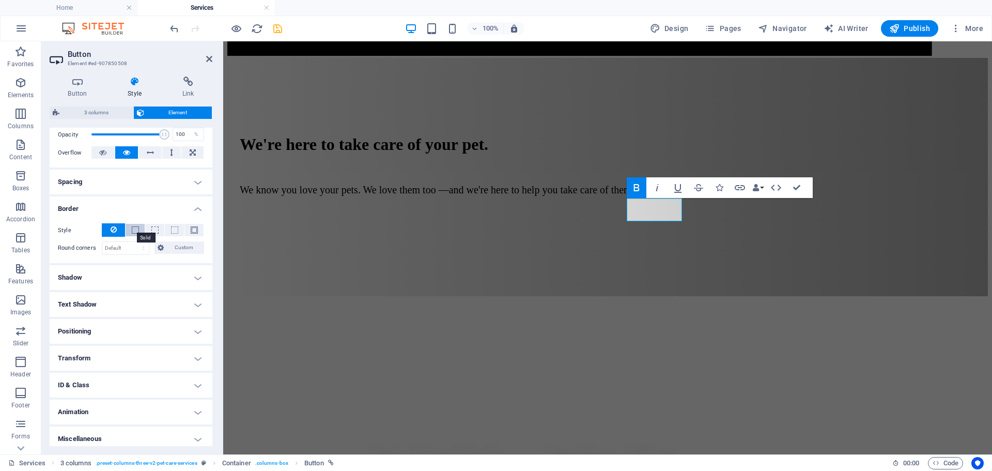
click at [135, 234] on span at bounding box center [135, 229] width 7 height 7
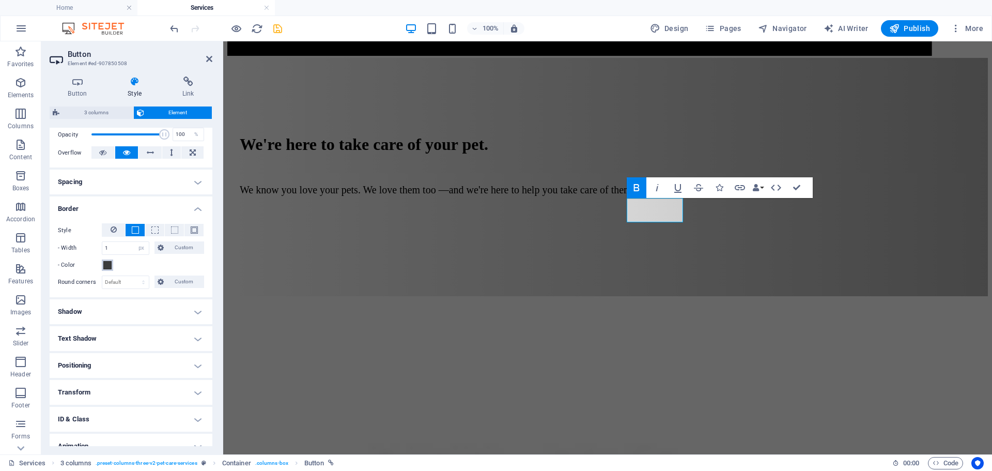
click at [107, 264] on span at bounding box center [107, 265] width 8 height 8
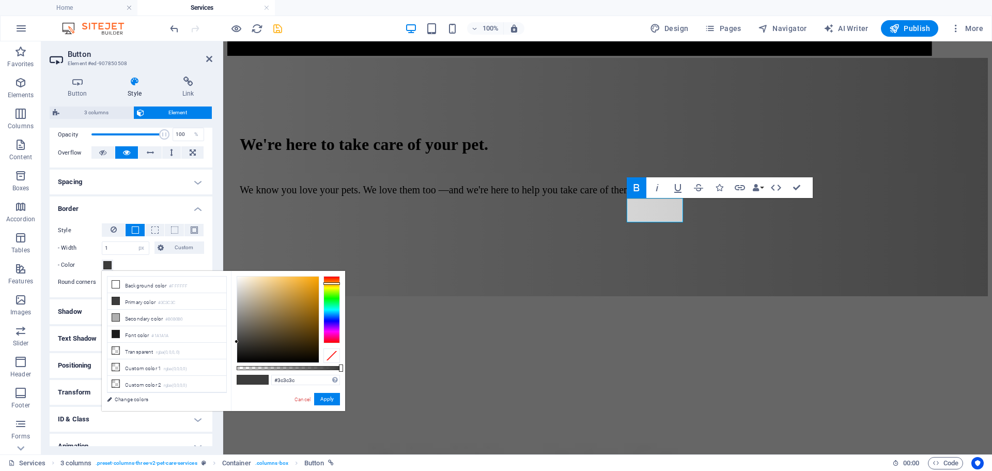
click at [337, 283] on div at bounding box center [332, 309] width 17 height 67
drag, startPoint x: 331, startPoint y: 399, endPoint x: 107, endPoint y: 358, distance: 227.6
click at [331, 399] on button "Apply" at bounding box center [327, 399] width 26 height 12
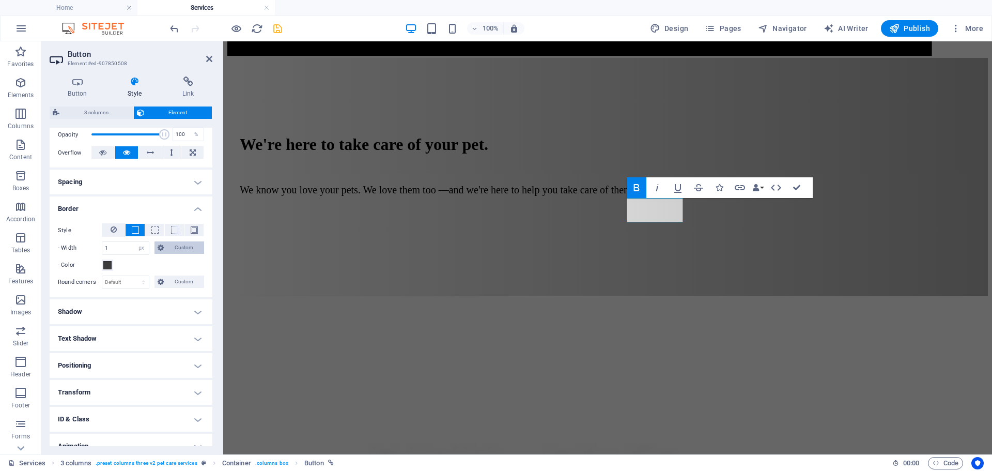
click at [185, 248] on span "Custom" at bounding box center [184, 247] width 35 height 12
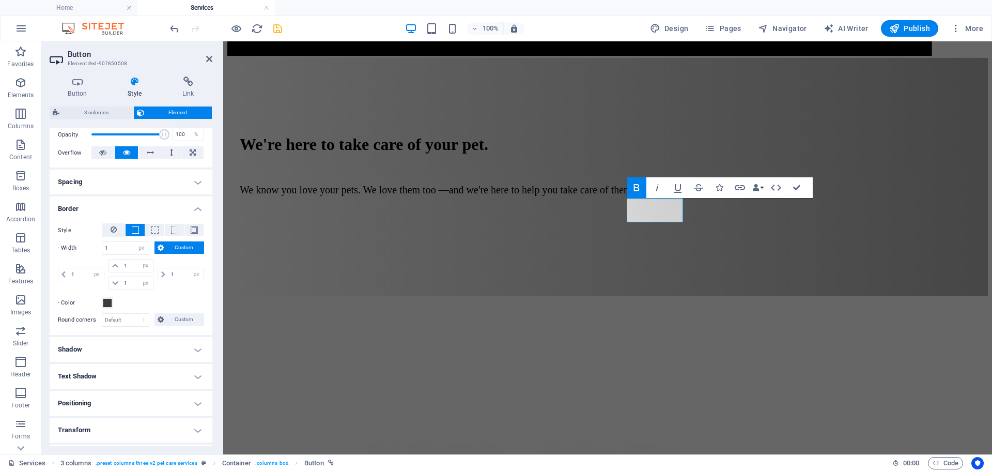
click at [185, 248] on span "Custom" at bounding box center [184, 247] width 35 height 12
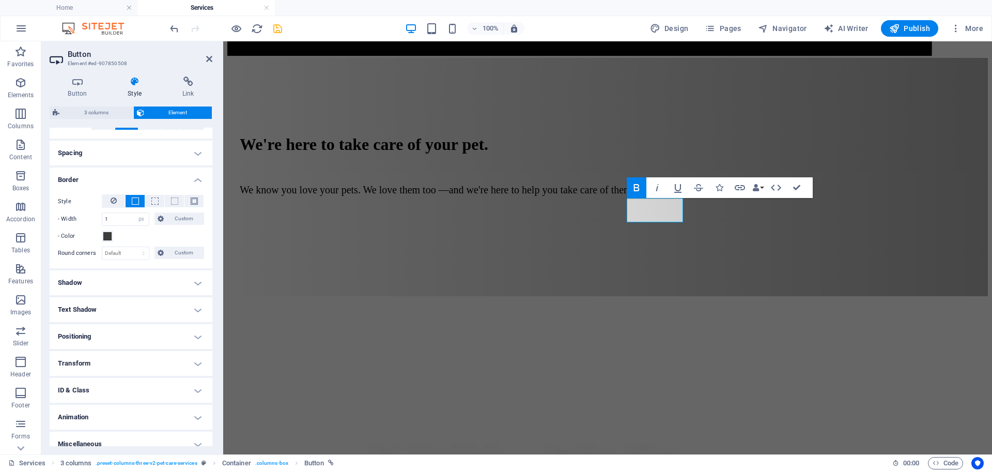
scroll to position [194, 0]
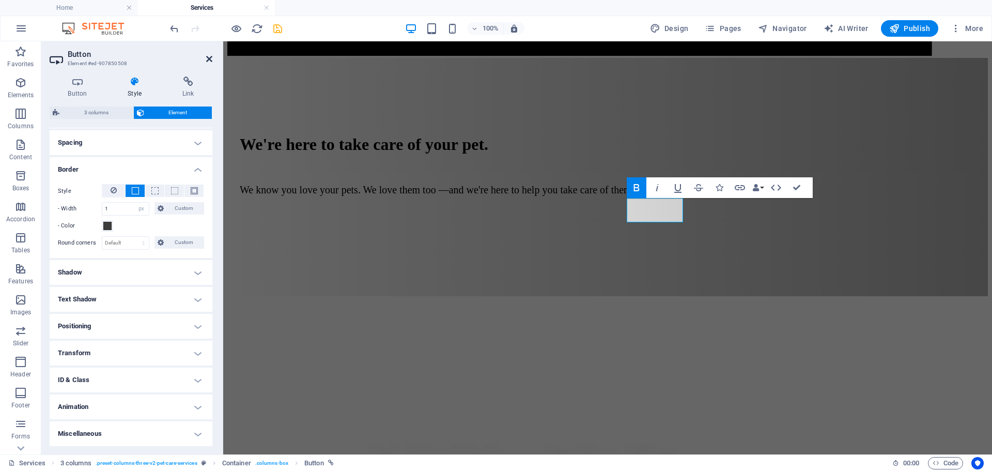
click at [208, 60] on icon at bounding box center [209, 59] width 6 height 8
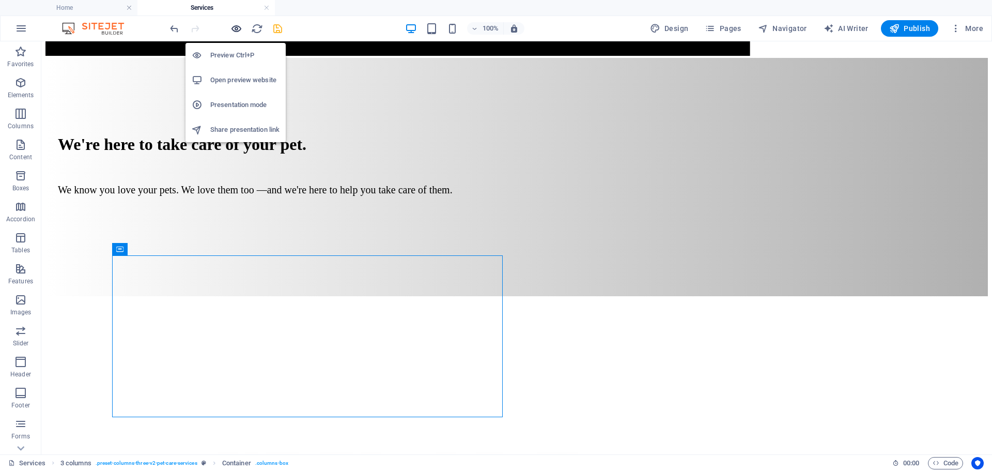
click at [234, 29] on icon "button" at bounding box center [236, 29] width 12 height 12
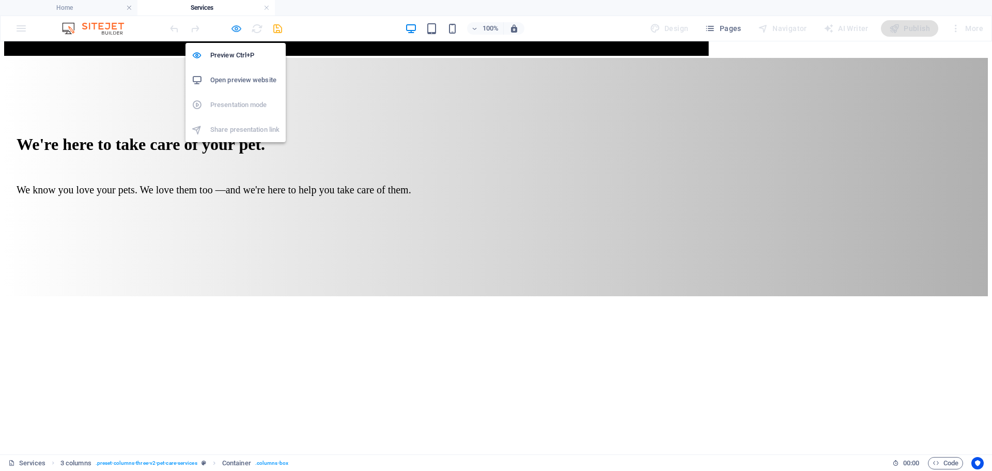
click at [237, 26] on icon "button" at bounding box center [236, 29] width 12 height 12
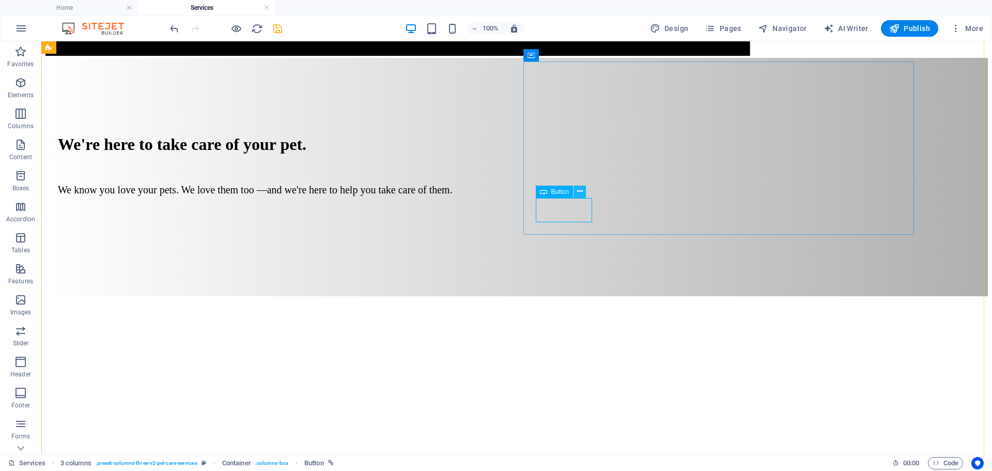
click at [581, 191] on icon at bounding box center [580, 191] width 6 height 11
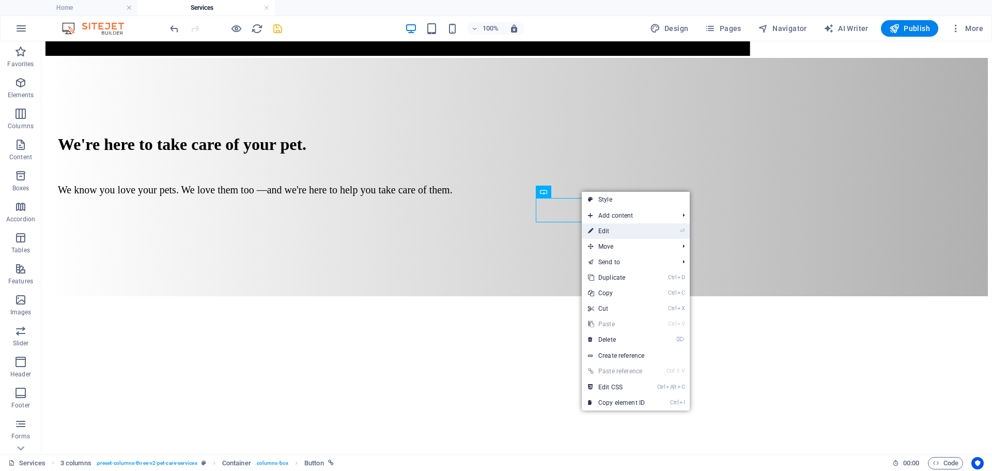
click at [623, 230] on link "⏎ Edit" at bounding box center [616, 231] width 69 height 16
select select "px"
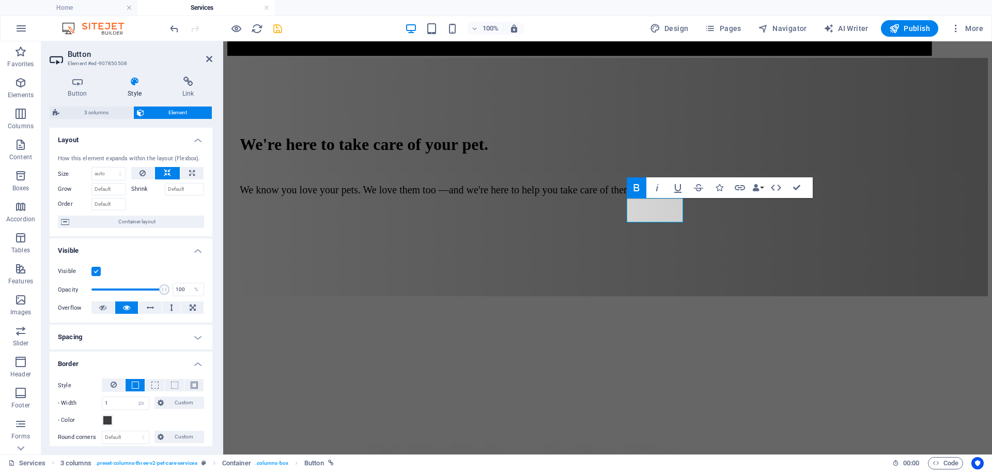
click at [134, 82] on icon at bounding box center [135, 81] width 51 height 10
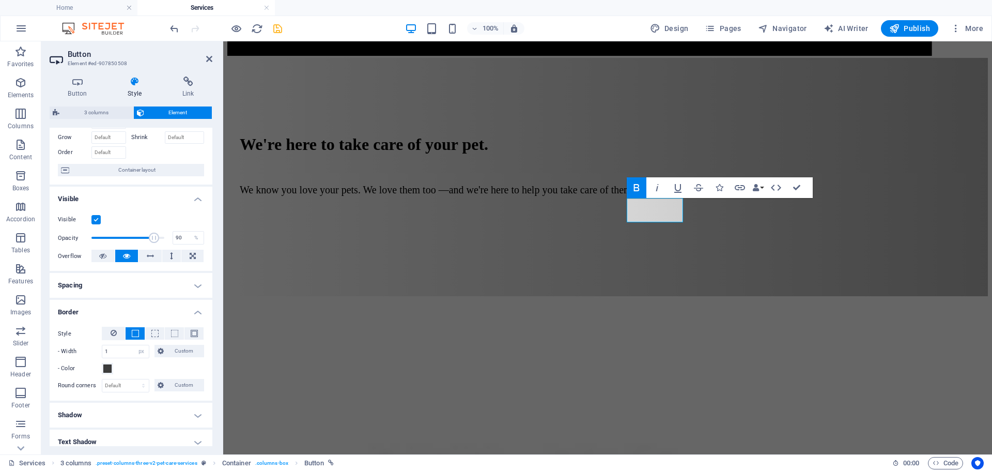
type input "93"
drag, startPoint x: 165, startPoint y: 237, endPoint x: 157, endPoint y: 235, distance: 8.0
click at [157, 235] on span at bounding box center [159, 238] width 10 height 10
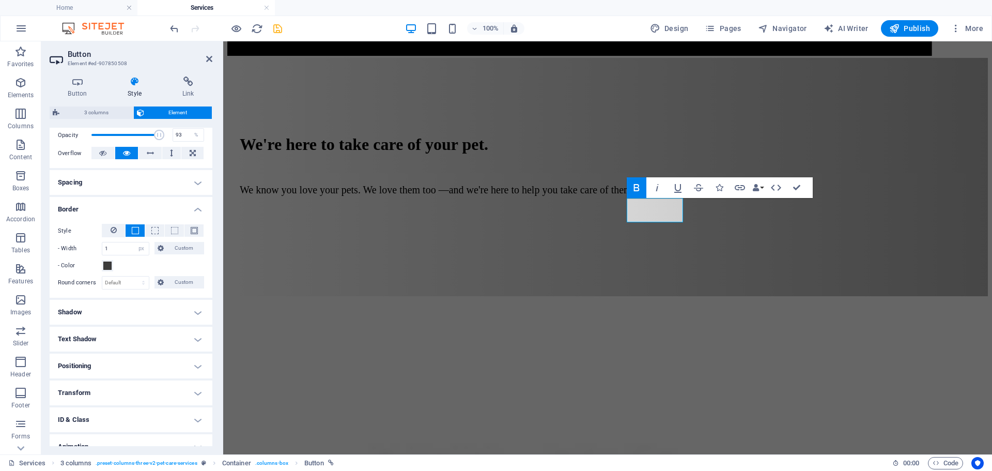
scroll to position [155, 0]
click at [105, 261] on span at bounding box center [107, 265] width 8 height 8
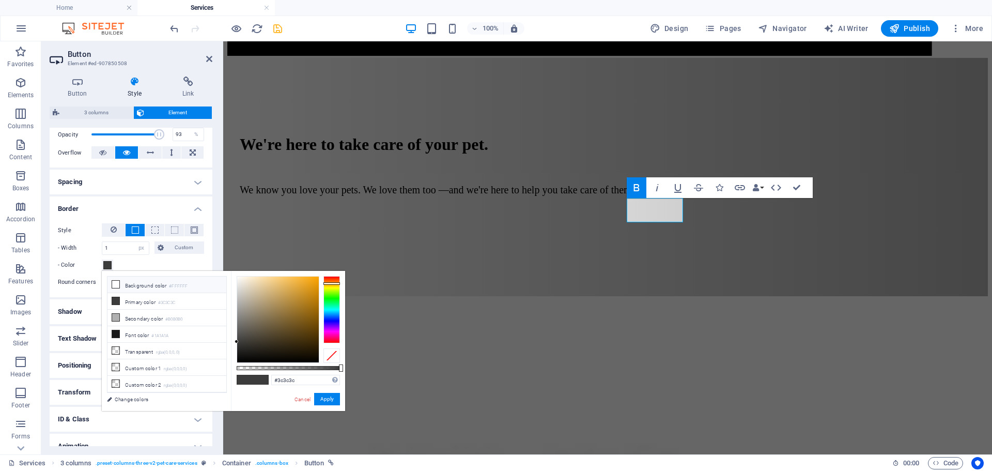
click at [113, 284] on icon at bounding box center [115, 284] width 7 height 7
type input "#ffffff"
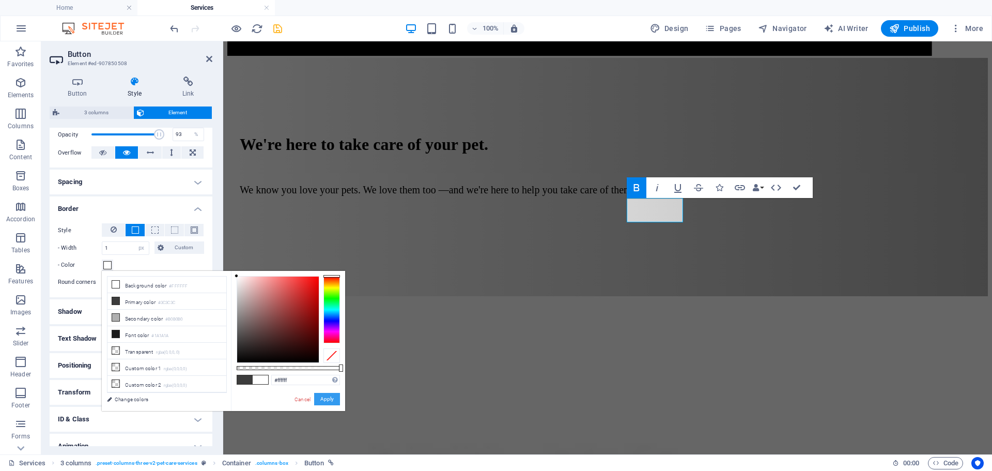
click at [329, 401] on button "Apply" at bounding box center [327, 399] width 26 height 12
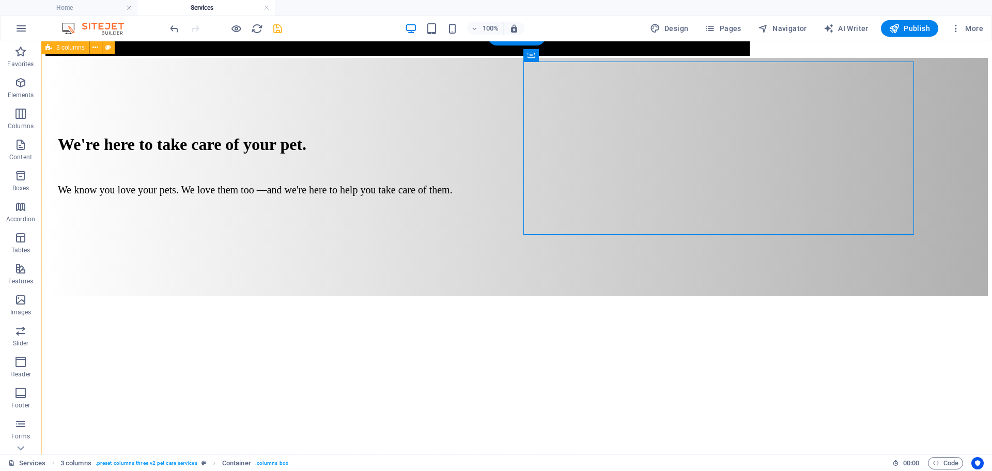
click at [579, 190] on icon at bounding box center [580, 191] width 6 height 11
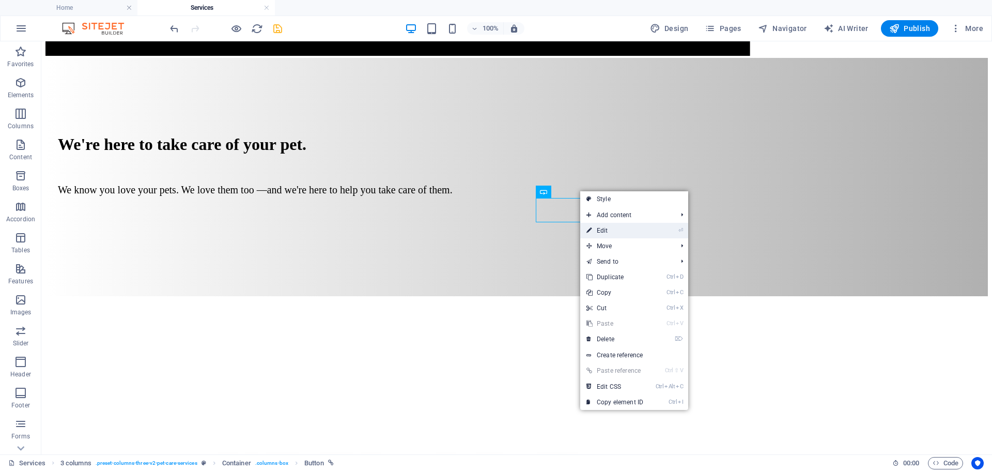
click at [602, 225] on link "⏎ Edit" at bounding box center [614, 231] width 69 height 16
select select "px"
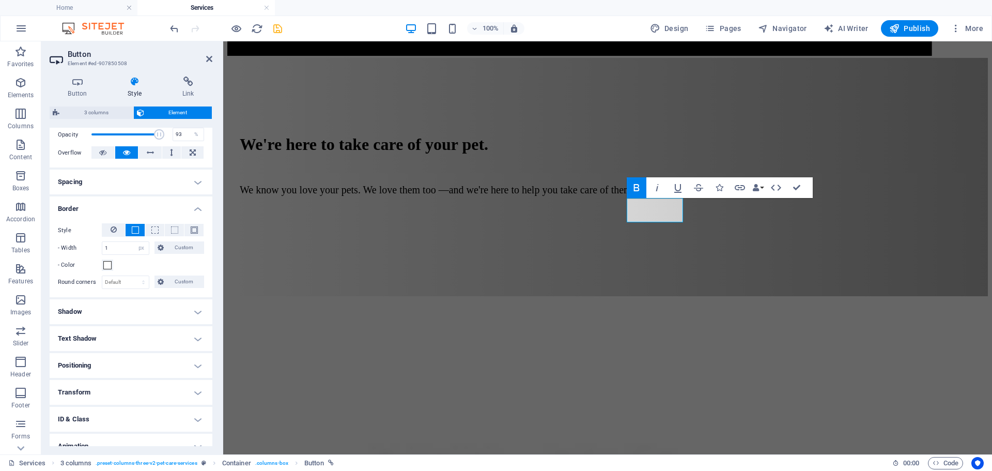
click at [116, 312] on h4 "Shadow" at bounding box center [131, 311] width 163 height 25
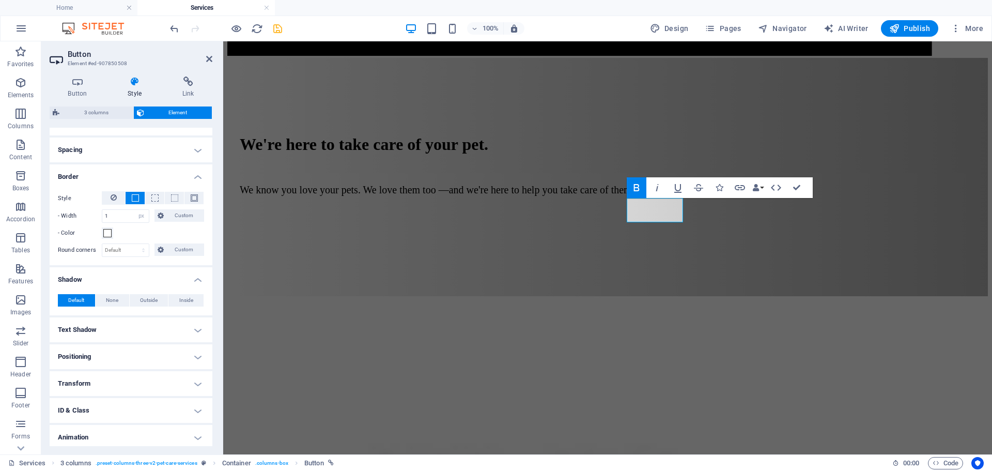
scroll to position [218, 0]
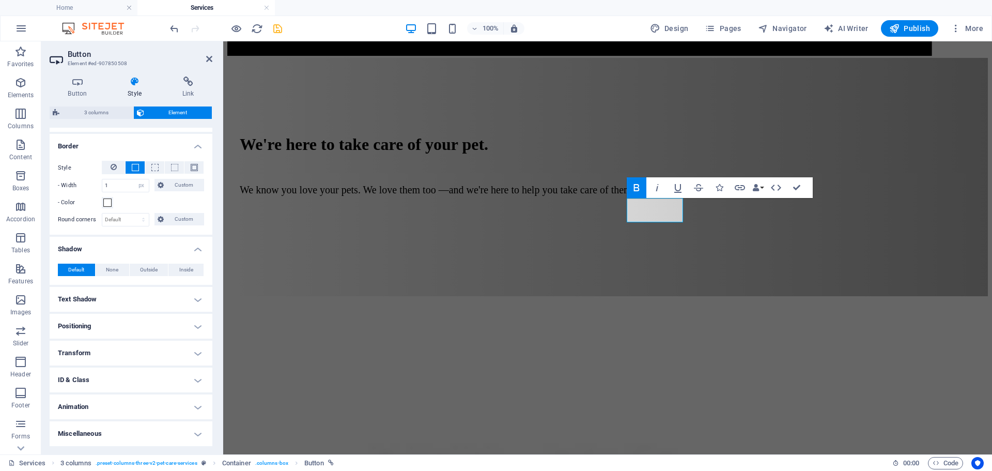
click at [118, 302] on h4 "Text Shadow" at bounding box center [131, 299] width 163 height 25
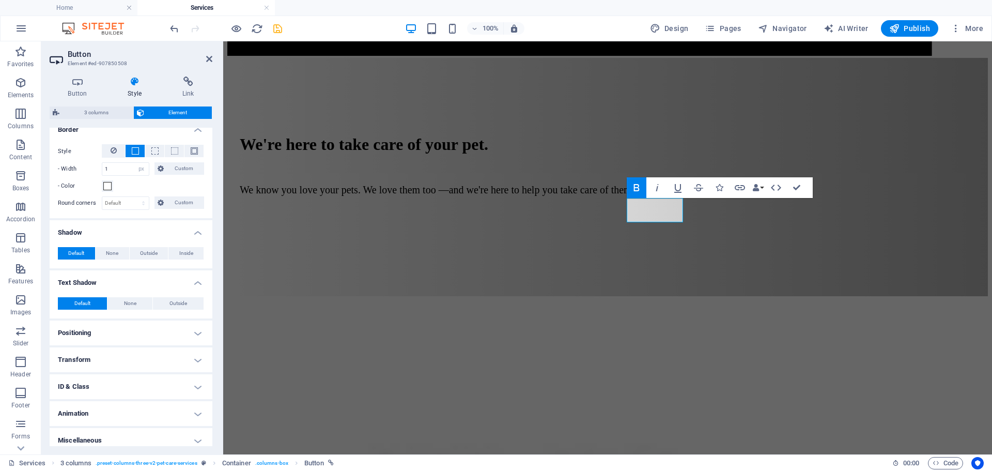
scroll to position [241, 0]
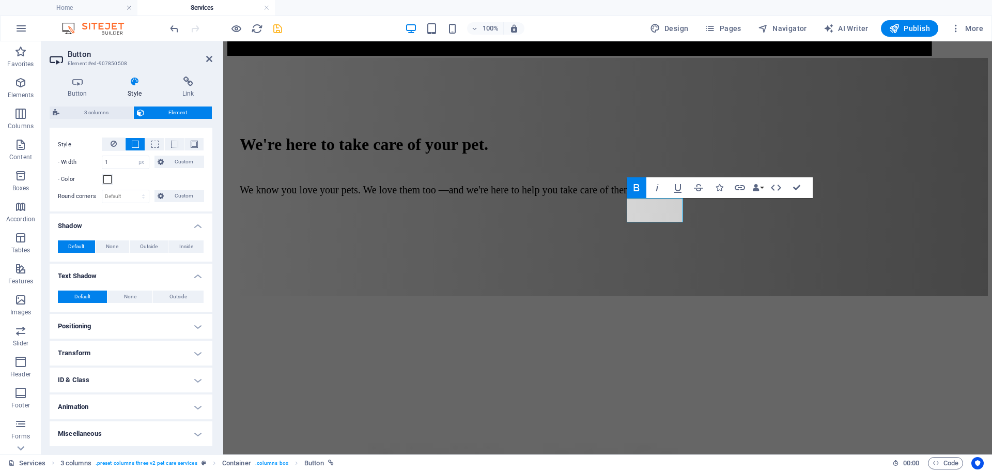
click at [119, 324] on h4 "Positioning" at bounding box center [131, 326] width 163 height 25
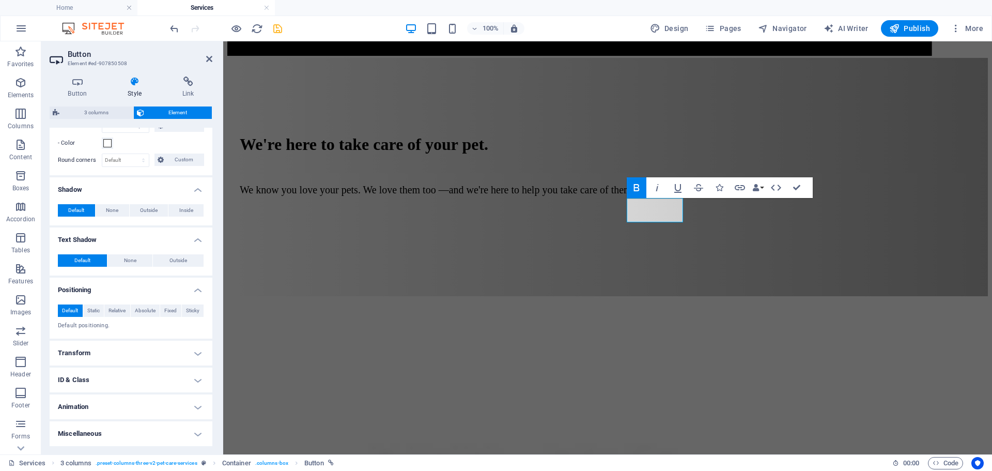
click at [122, 353] on h4 "Transform" at bounding box center [131, 353] width 163 height 25
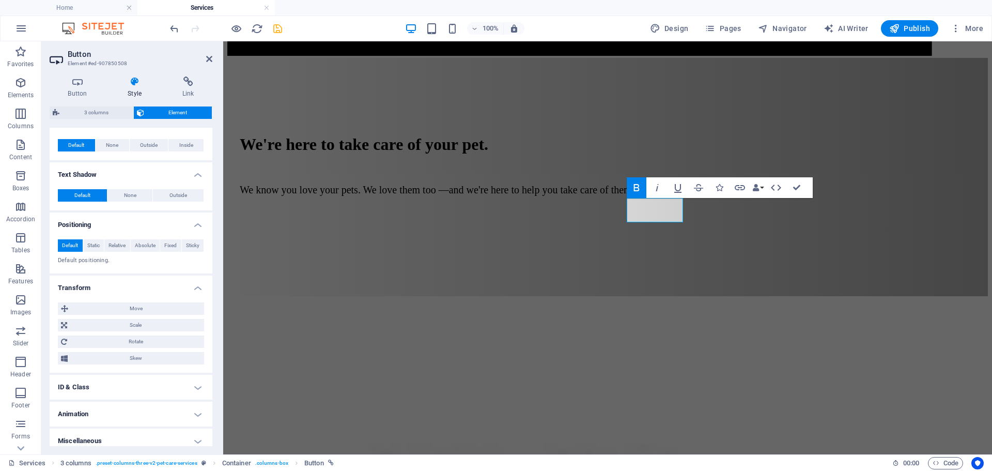
scroll to position [349, 0]
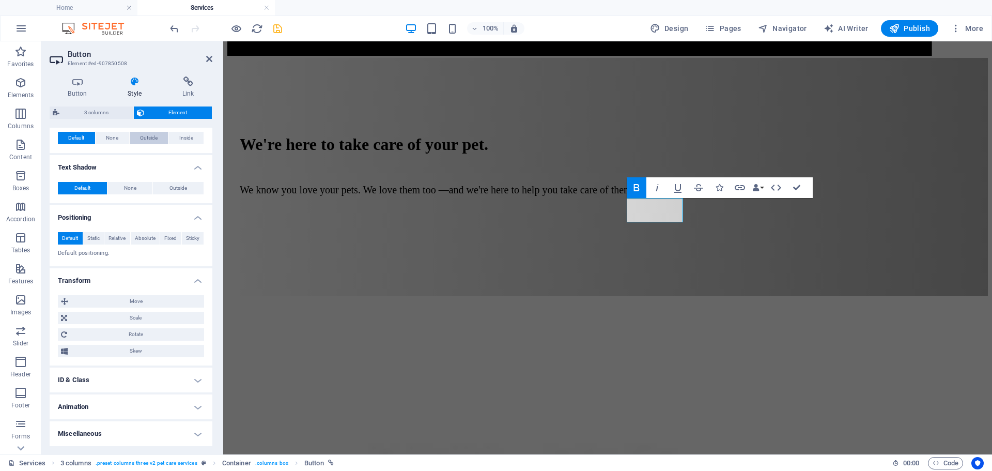
click at [151, 136] on span "Outside" at bounding box center [149, 138] width 18 height 12
type input "2"
type input "4"
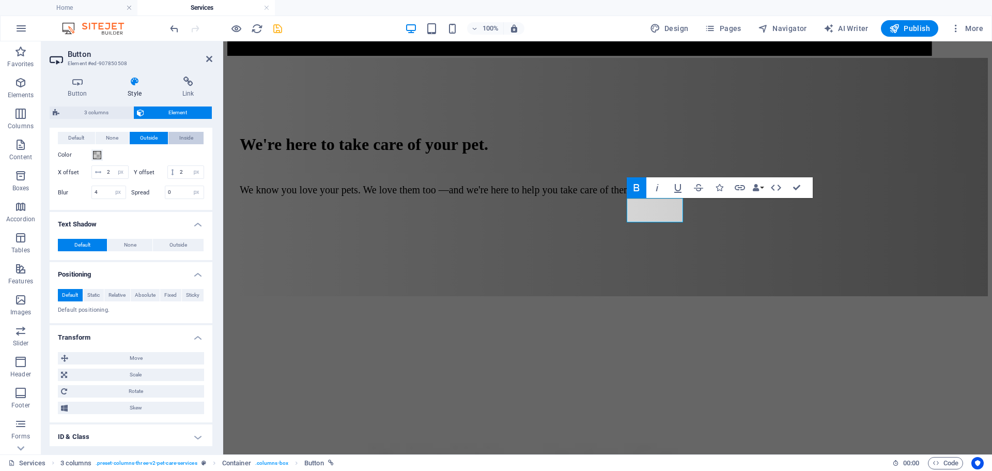
click at [197, 137] on button "Inside" at bounding box center [185, 138] width 35 height 12
click at [188, 137] on span "Inside" at bounding box center [186, 138] width 14 height 12
click at [97, 156] on span at bounding box center [97, 155] width 8 height 8
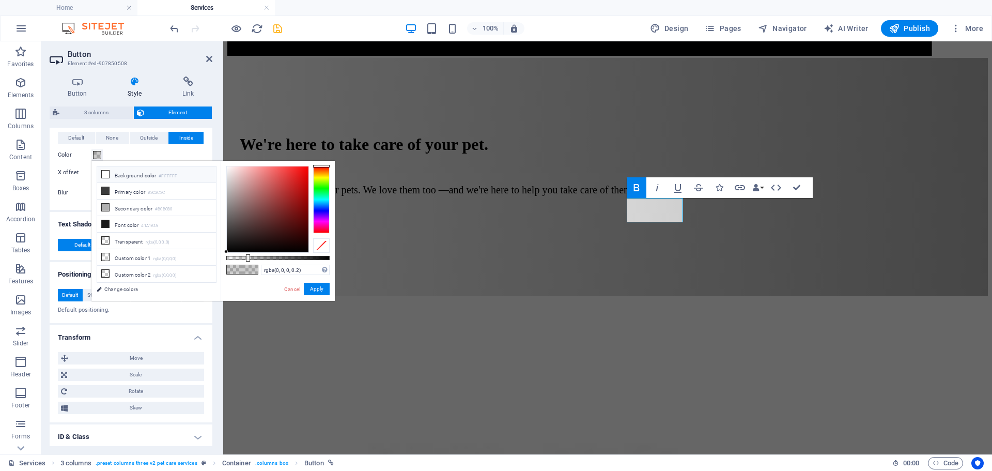
click at [105, 175] on icon at bounding box center [105, 174] width 7 height 7
type input "#ffffff"
click at [313, 289] on button "Apply" at bounding box center [317, 289] width 26 height 12
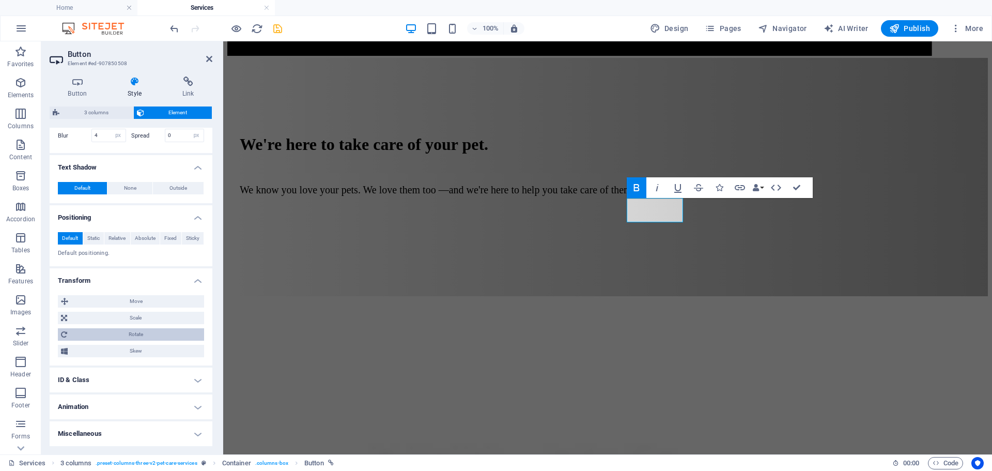
scroll to position [420, 0]
drag, startPoint x: 209, startPoint y: 56, endPoint x: 166, endPoint y: 24, distance: 53.8
click at [209, 56] on icon at bounding box center [209, 59] width 6 height 8
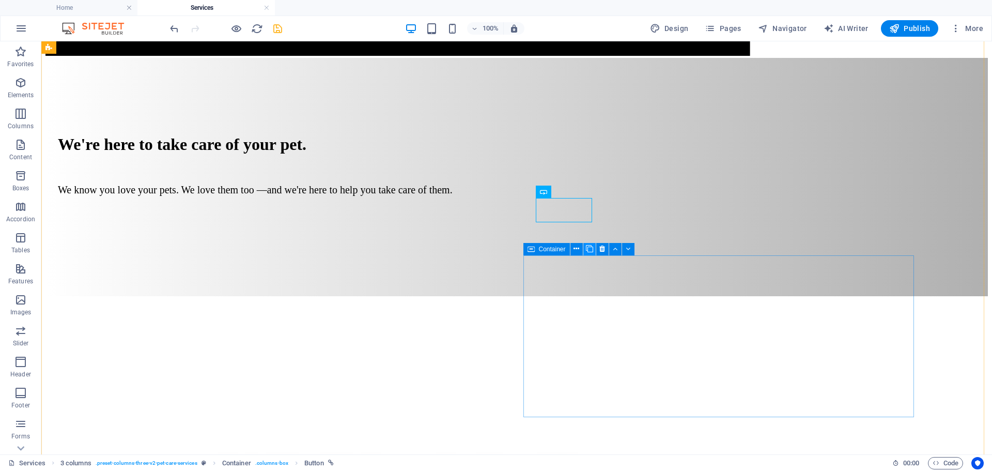
drag, startPoint x: 594, startPoint y: 248, endPoint x: 529, endPoint y: 217, distance: 71.9
click at [594, 248] on button at bounding box center [589, 249] width 12 height 12
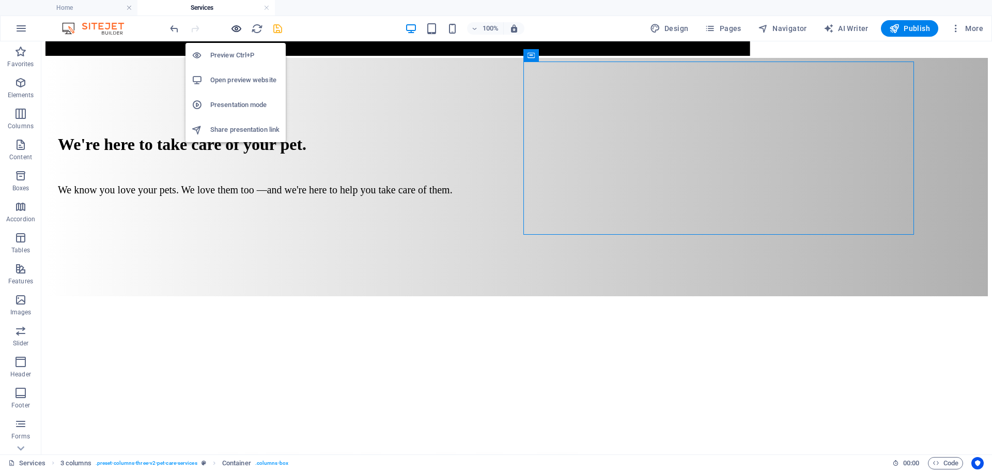
click at [234, 28] on icon "button" at bounding box center [236, 29] width 12 height 12
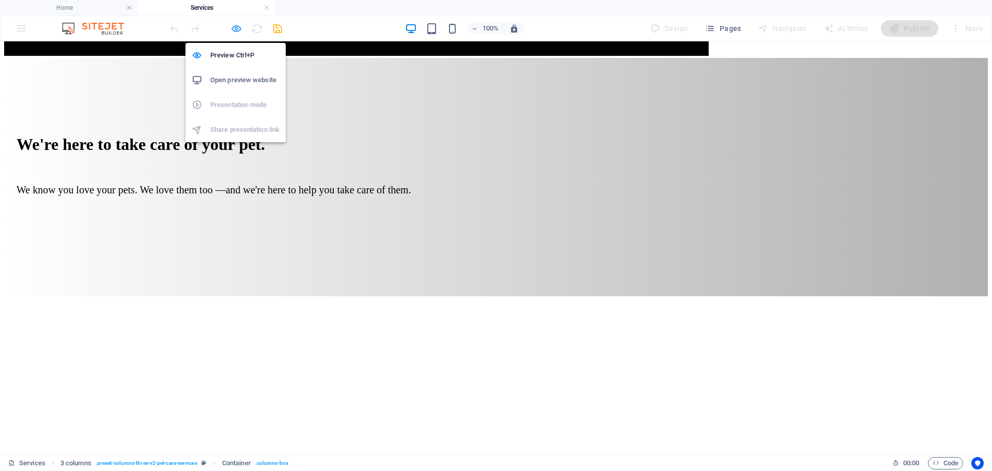
click at [234, 29] on icon "button" at bounding box center [236, 29] width 12 height 12
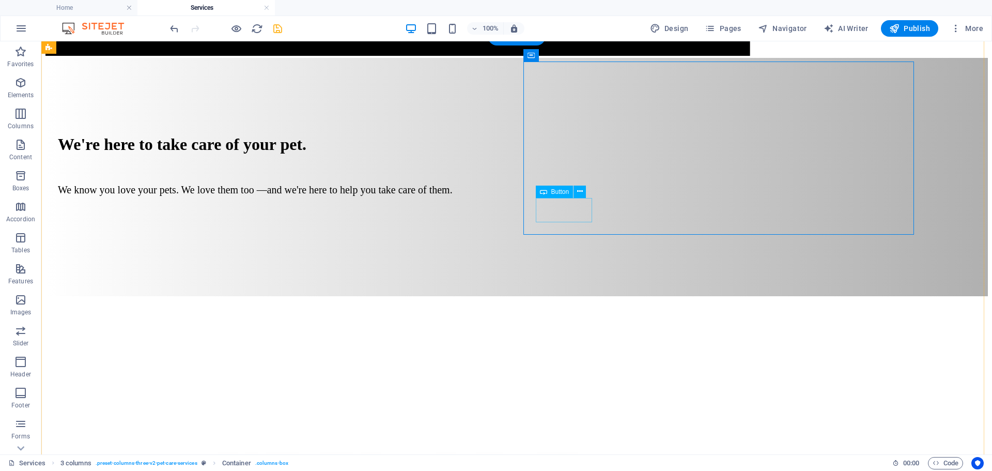
select select "px"
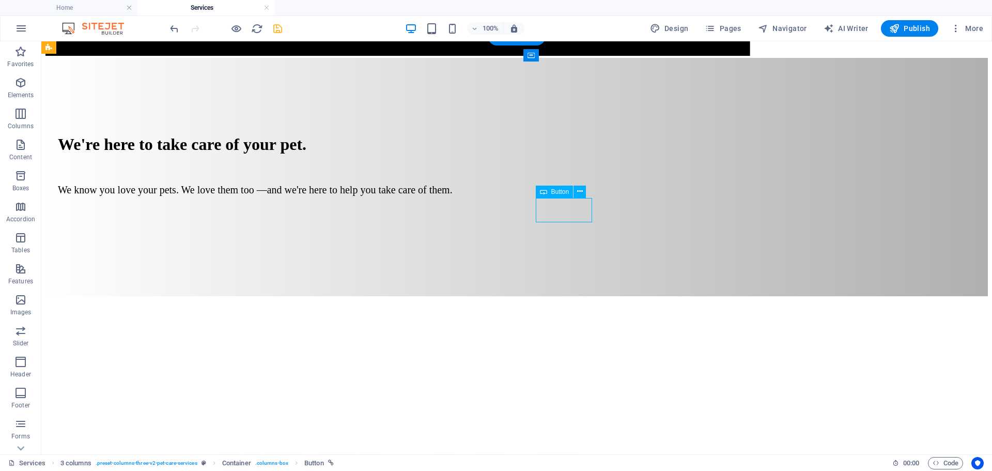
select select "px"
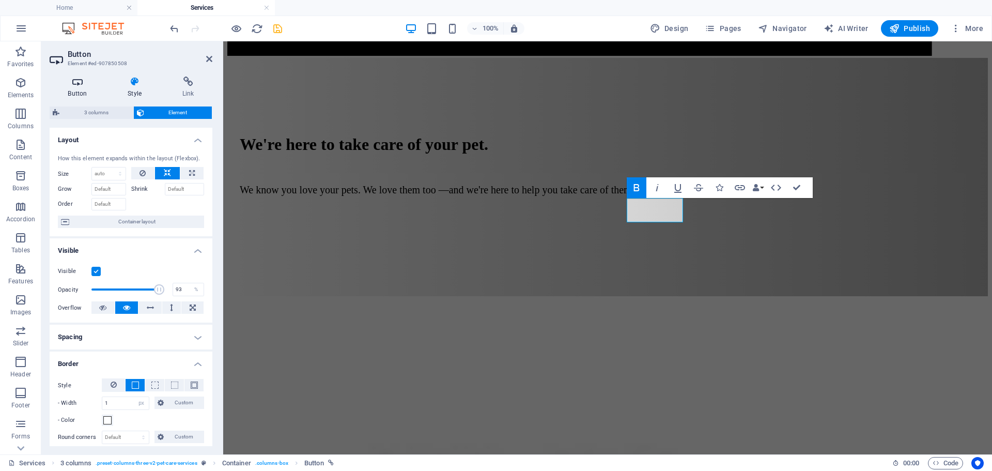
click at [75, 83] on icon at bounding box center [78, 81] width 56 height 10
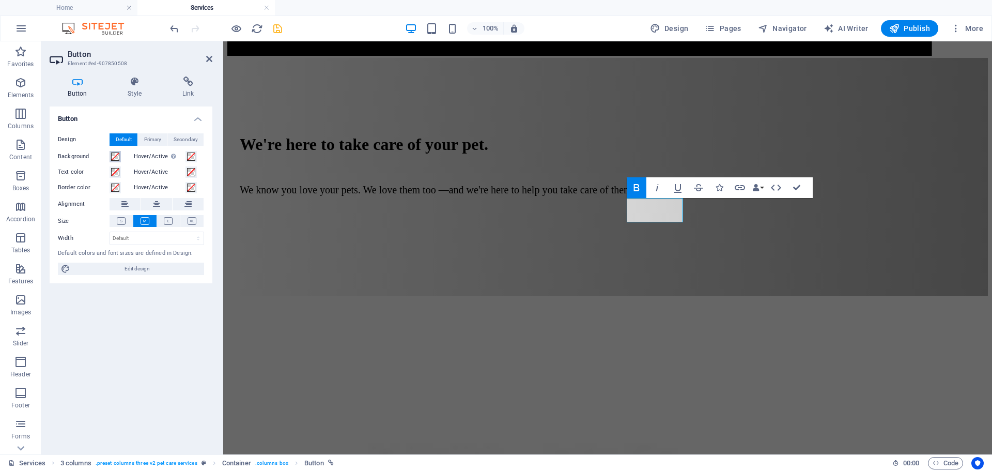
click at [117, 157] on span at bounding box center [115, 156] width 8 height 8
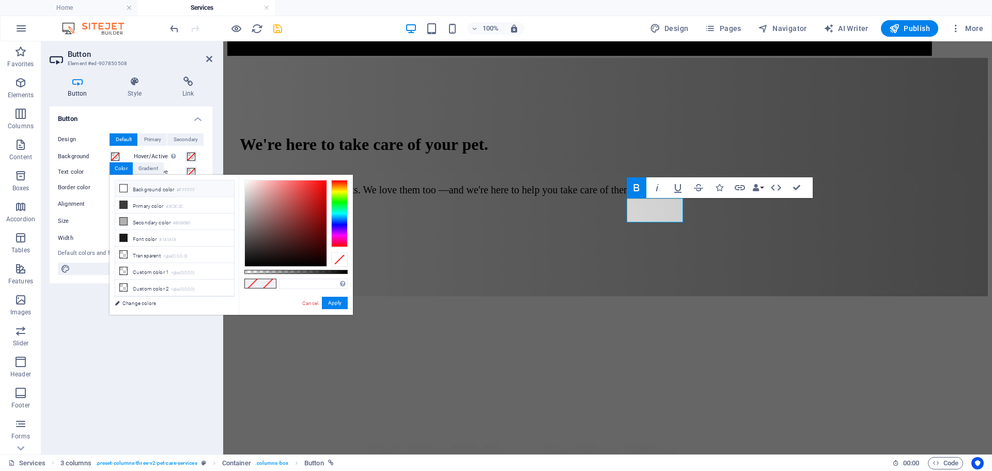
click at [124, 186] on icon at bounding box center [123, 187] width 7 height 7
type input "#ffffff"
click at [338, 301] on button "Apply" at bounding box center [335, 303] width 26 height 12
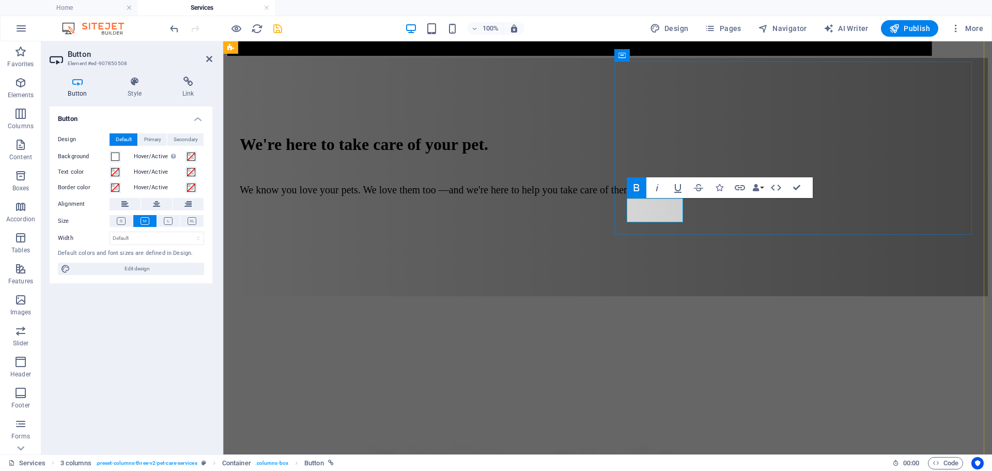
drag, startPoint x: 636, startPoint y: 209, endPoint x: 674, endPoint y: 210, distance: 38.8
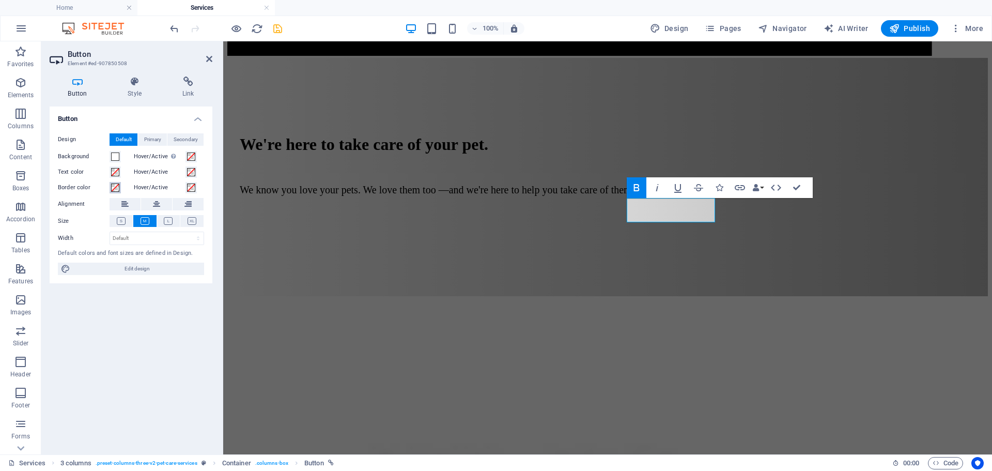
click at [111, 189] on span at bounding box center [115, 187] width 8 height 8
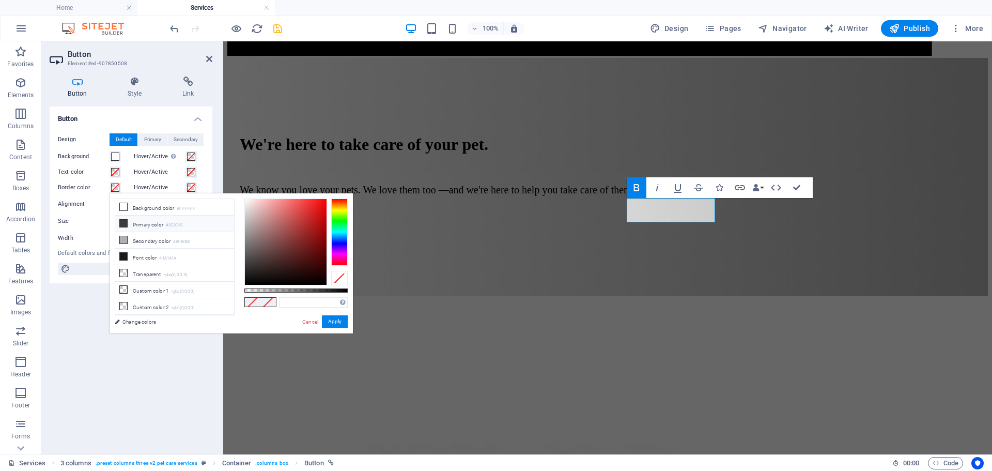
click at [125, 221] on icon at bounding box center [123, 223] width 7 height 7
type input "#3c3c3c"
click at [332, 320] on button "Apply" at bounding box center [335, 321] width 26 height 12
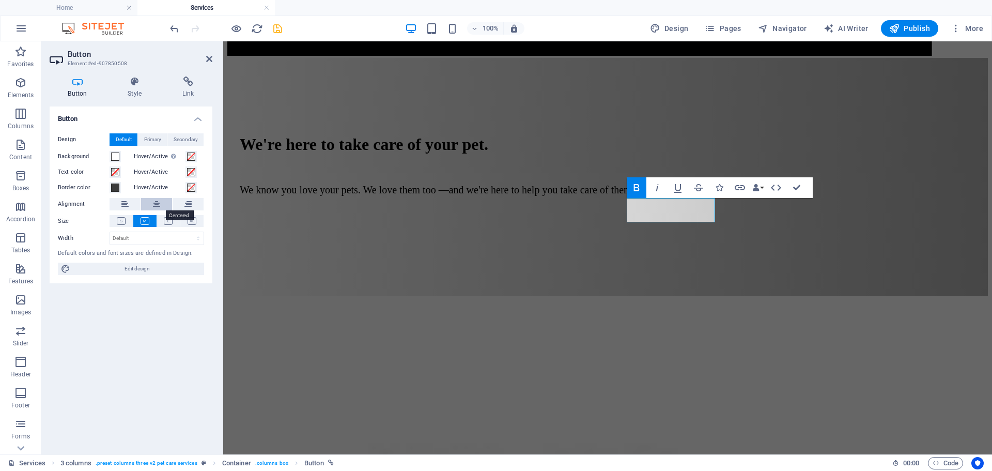
click at [156, 205] on icon at bounding box center [156, 204] width 7 height 12
click at [183, 137] on span "Secondary" at bounding box center [186, 139] width 24 height 12
click at [153, 137] on span "Primary" at bounding box center [152, 139] width 17 height 12
click at [124, 137] on span "Default" at bounding box center [124, 139] width 16 height 12
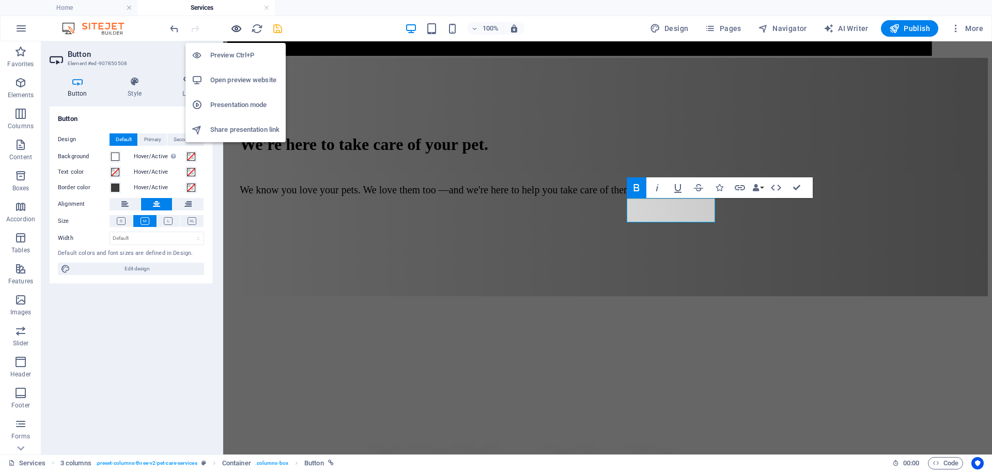
click at [241, 29] on icon "button" at bounding box center [236, 29] width 12 height 12
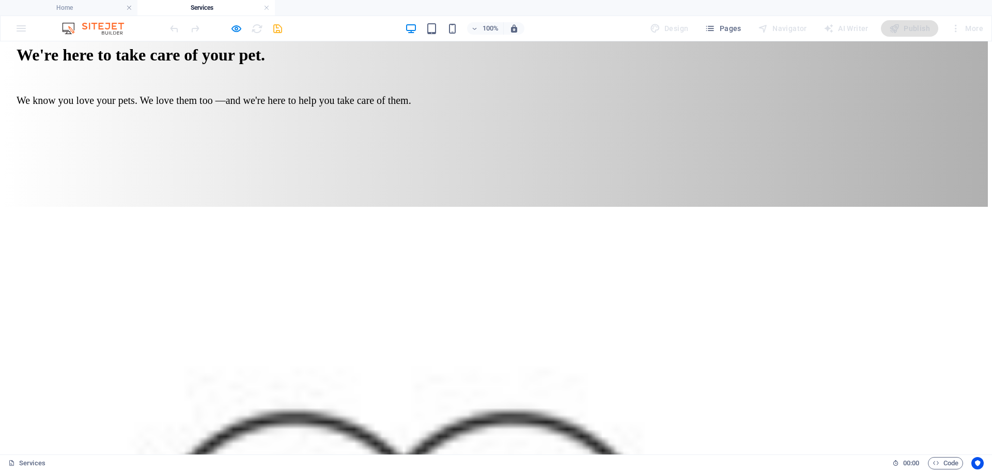
scroll to position [702, 0]
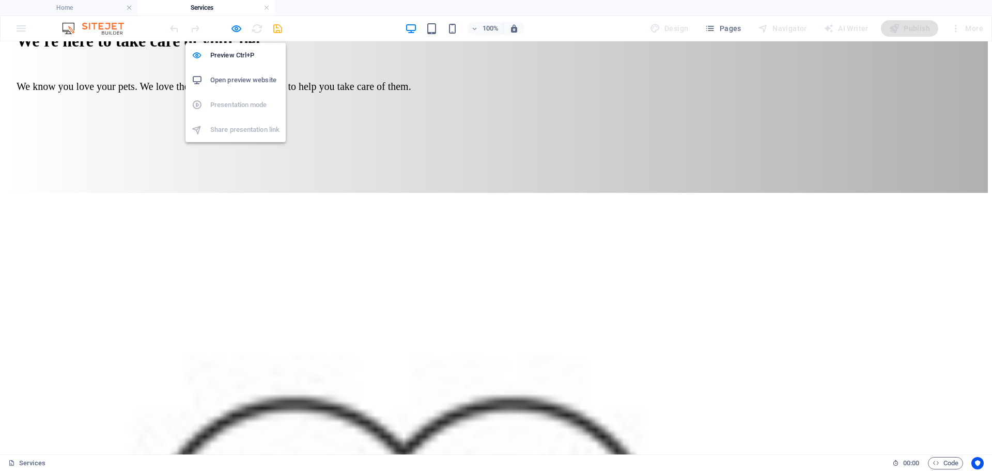
click at [237, 29] on icon "button" at bounding box center [236, 29] width 12 height 12
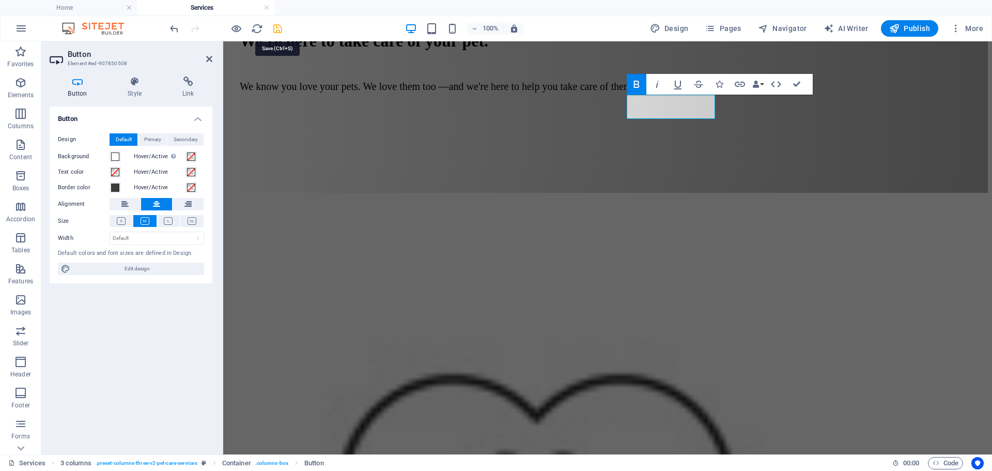
click at [275, 28] on icon "save" at bounding box center [278, 29] width 12 height 12
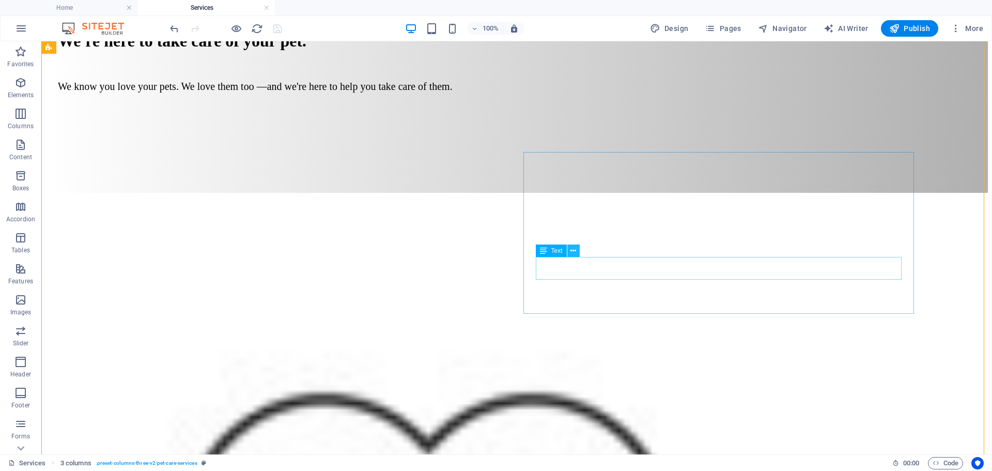
click at [575, 252] on icon at bounding box center [574, 250] width 6 height 11
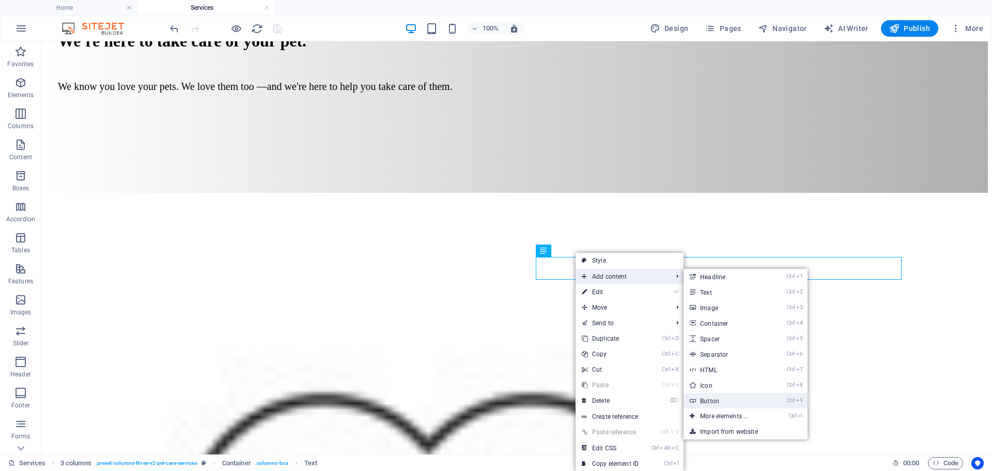
click at [710, 399] on link "Ctrl 9 Button" at bounding box center [726, 401] width 85 height 16
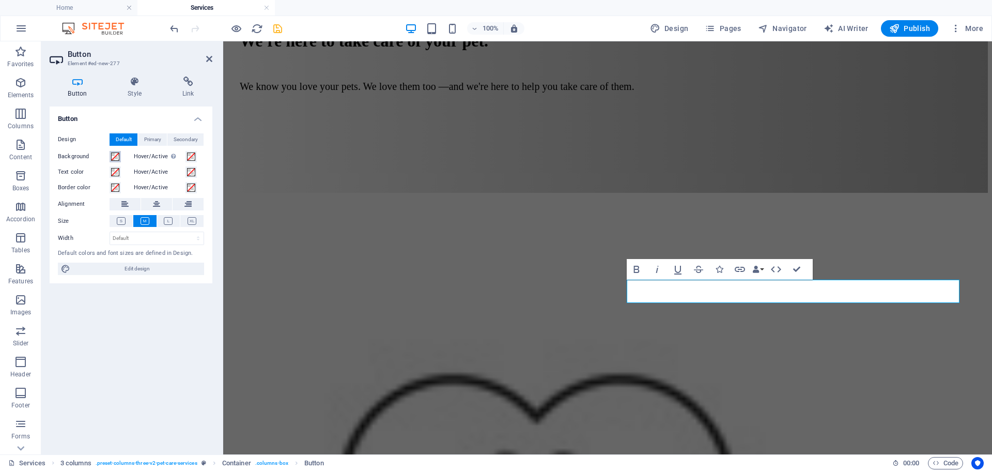
click at [117, 157] on span at bounding box center [115, 156] width 8 height 8
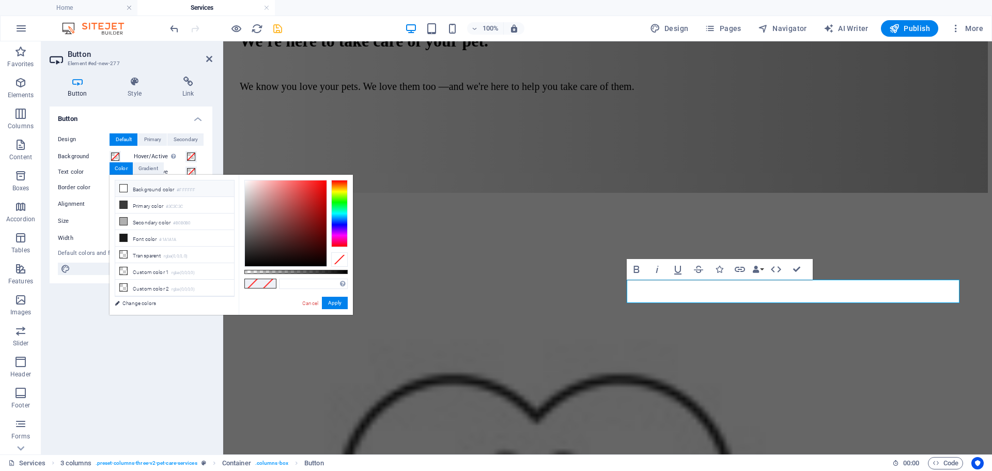
click at [124, 190] on icon at bounding box center [123, 187] width 7 height 7
type input "#ffffff"
click at [338, 304] on button "Apply" at bounding box center [335, 303] width 26 height 12
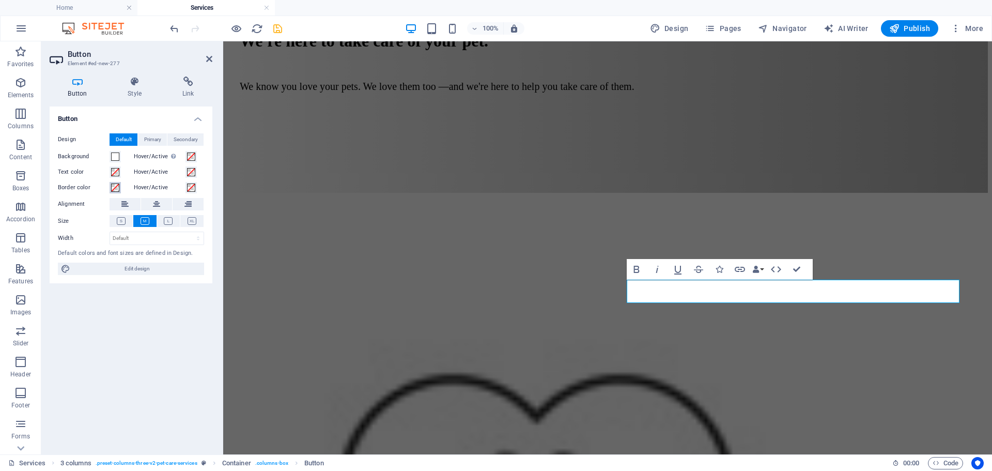
click at [115, 184] on span at bounding box center [115, 187] width 8 height 8
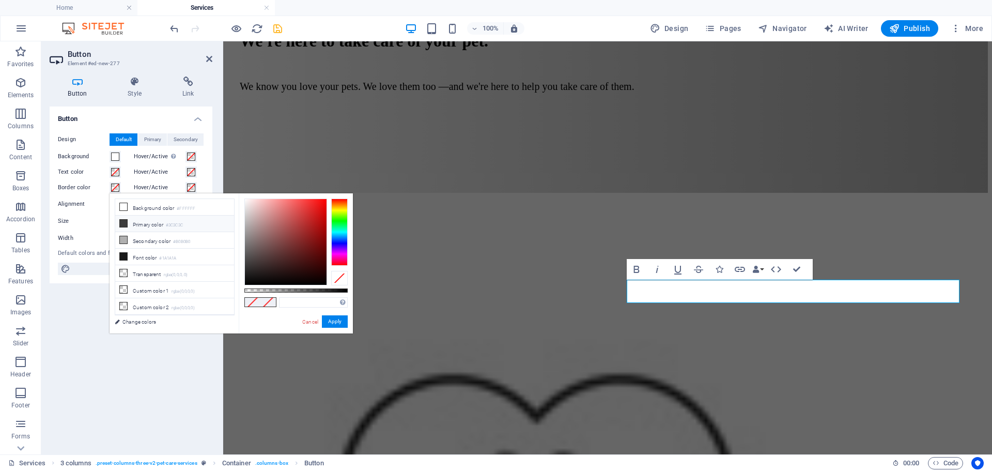
click at [129, 220] on li "Primary color #3C3C3C" at bounding box center [174, 223] width 119 height 17
type input "#3c3c3c"
click at [332, 321] on button "Apply" at bounding box center [335, 321] width 26 height 12
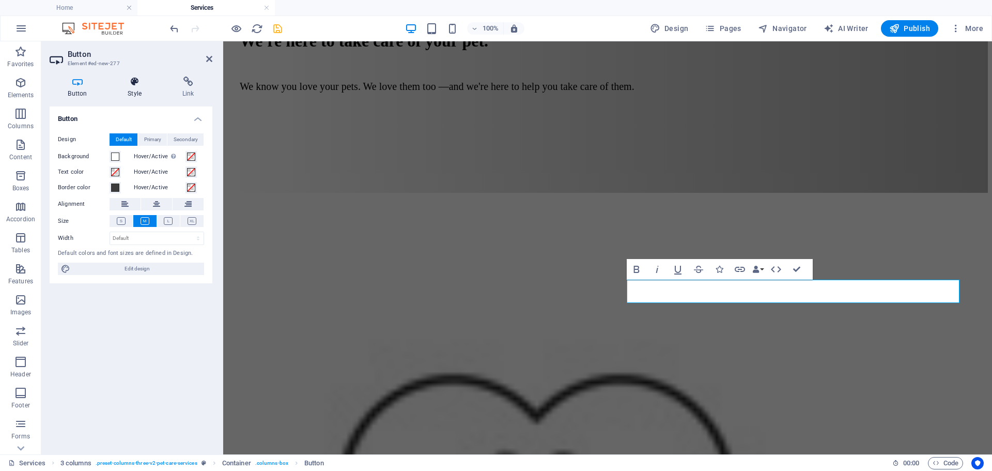
click at [136, 80] on icon at bounding box center [135, 81] width 51 height 10
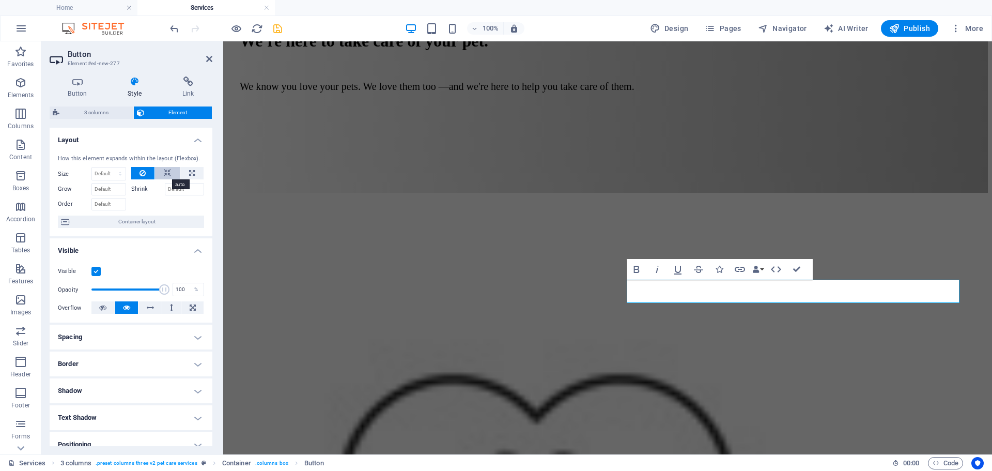
click at [164, 173] on icon at bounding box center [167, 173] width 7 height 12
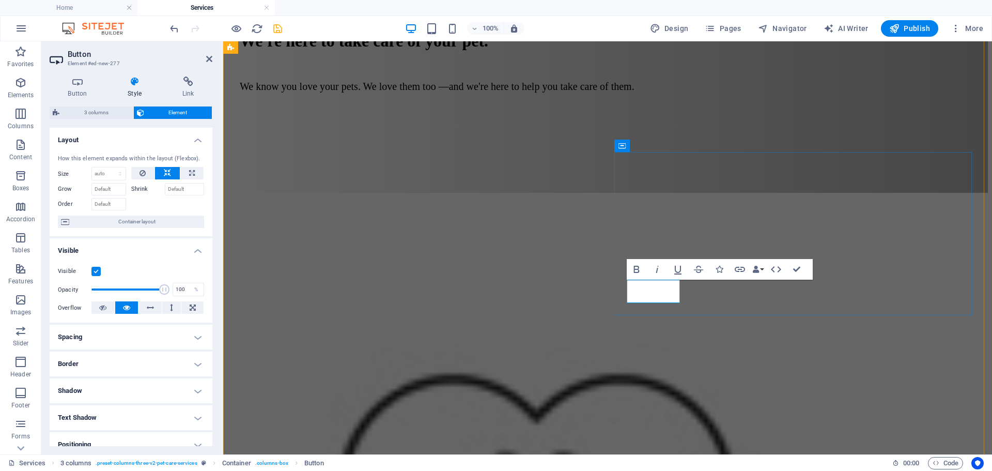
drag, startPoint x: 635, startPoint y: 290, endPoint x: 682, endPoint y: 288, distance: 47.6
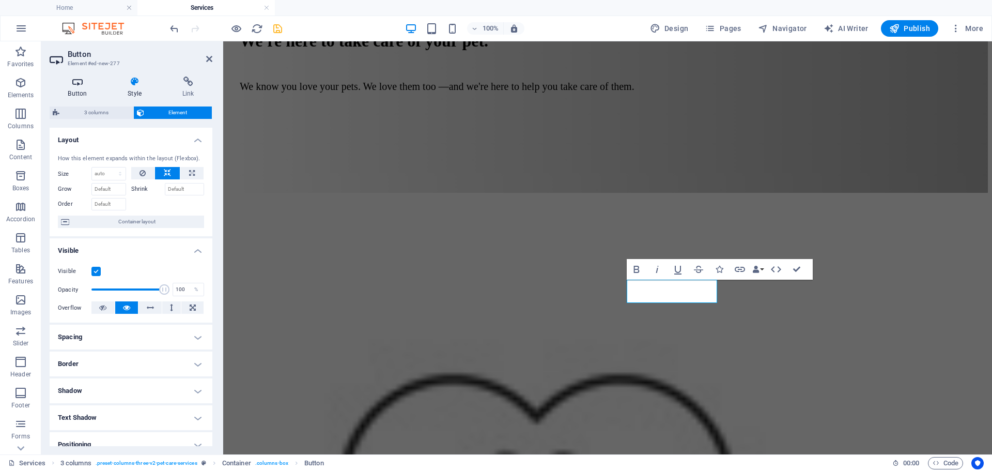
click at [74, 83] on icon at bounding box center [78, 81] width 56 height 10
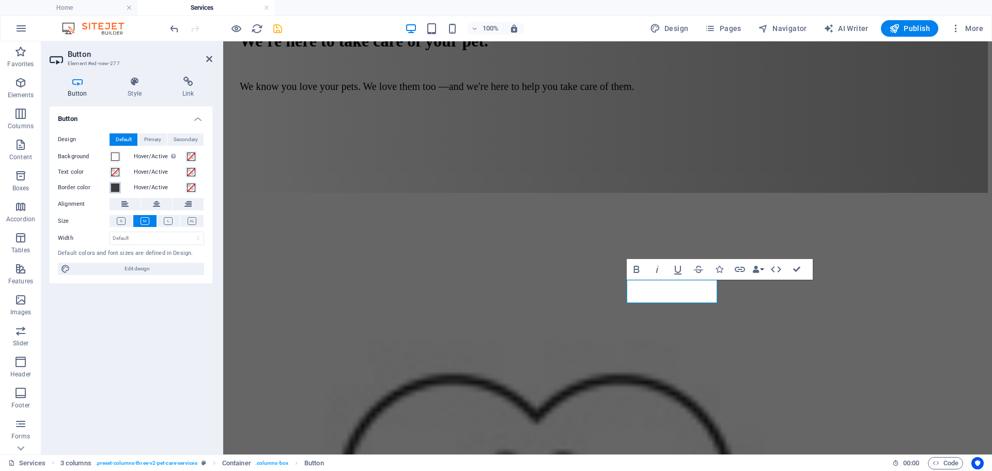
click at [113, 188] on span at bounding box center [115, 187] width 8 height 8
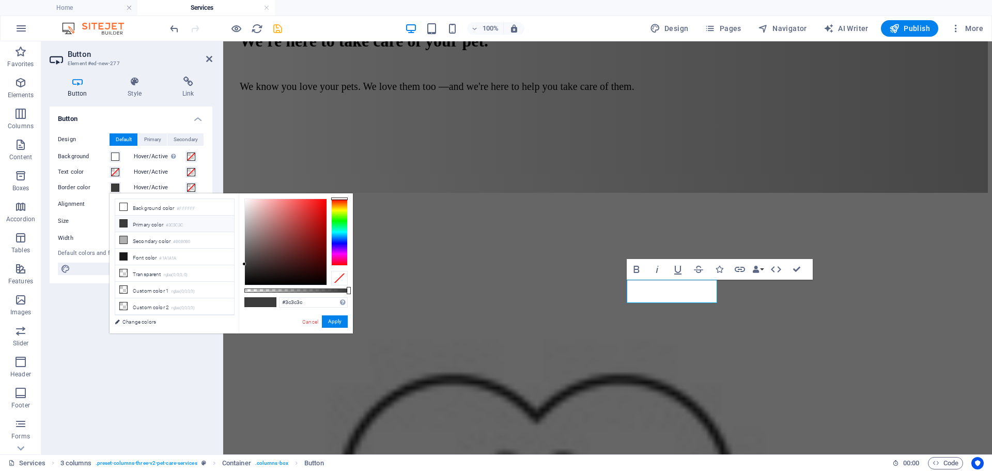
click at [132, 223] on li "Primary color #3C3C3C" at bounding box center [174, 223] width 119 height 17
click at [333, 320] on button "Apply" at bounding box center [335, 321] width 26 height 12
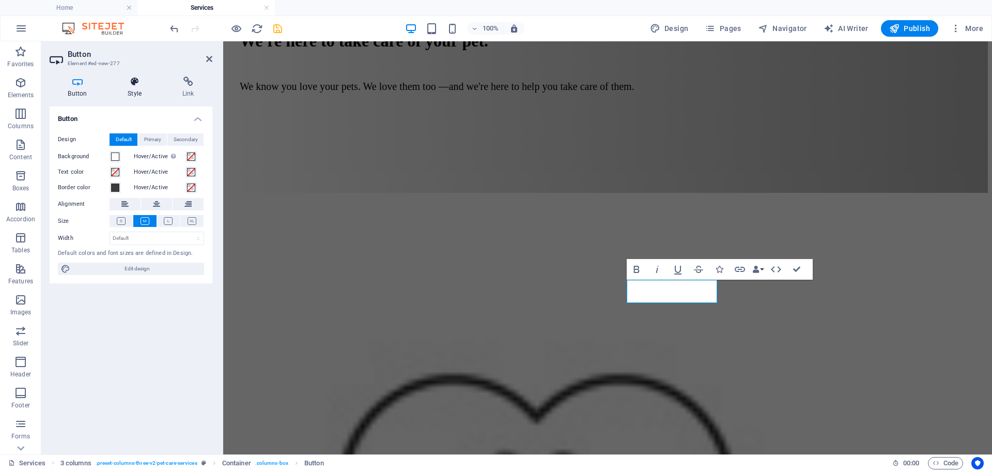
click at [140, 78] on icon at bounding box center [135, 81] width 51 height 10
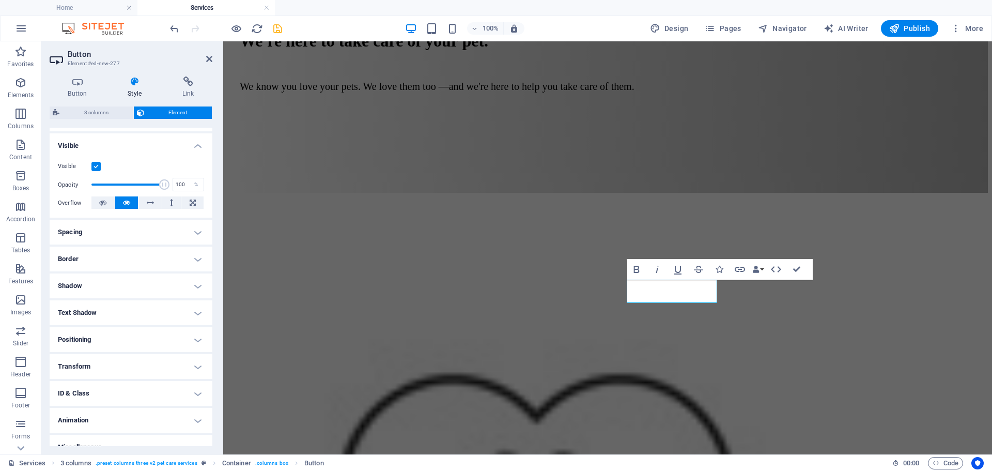
scroll to position [118, 0]
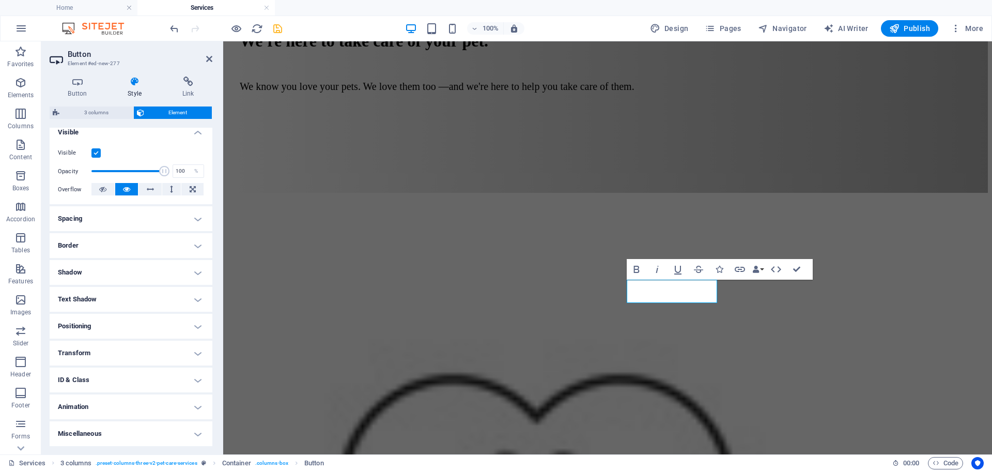
click at [172, 240] on h4 "Border" at bounding box center [131, 245] width 163 height 25
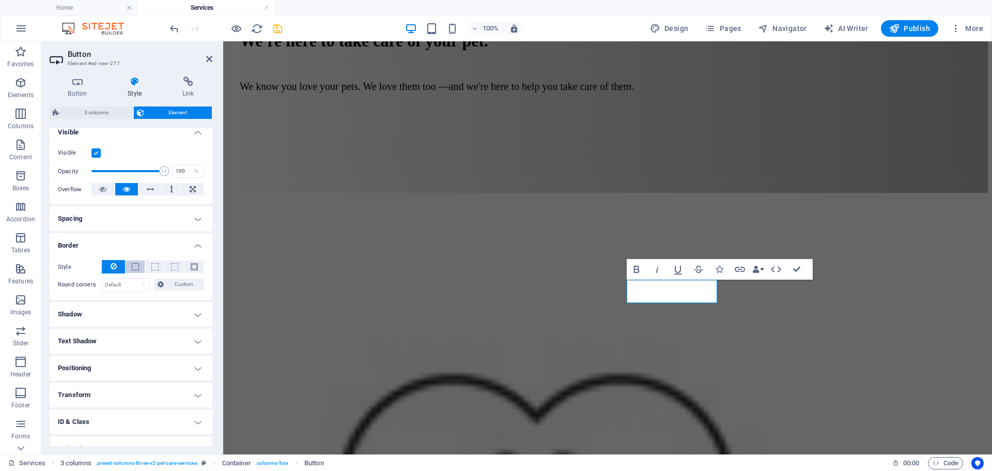
click at [132, 267] on span at bounding box center [135, 266] width 7 height 7
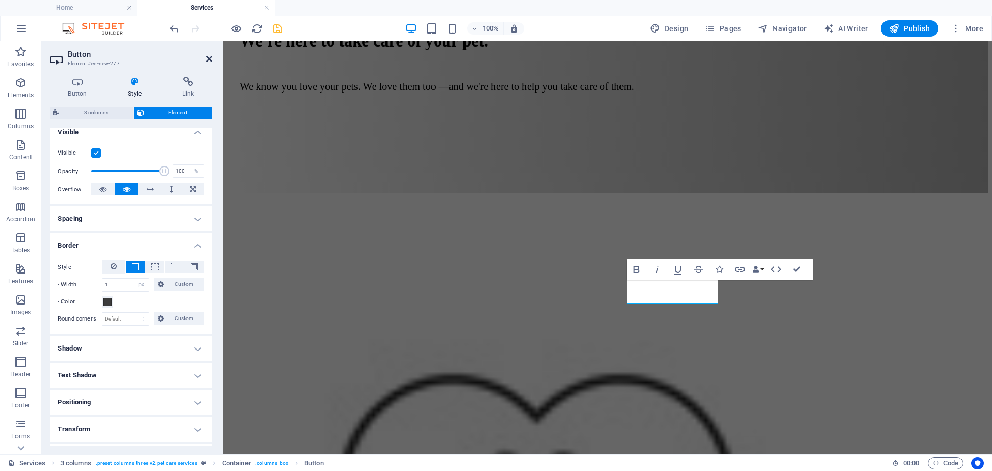
drag, startPoint x: 211, startPoint y: 58, endPoint x: 481, endPoint y: 216, distance: 312.4
click at [211, 58] on icon at bounding box center [209, 59] width 6 height 8
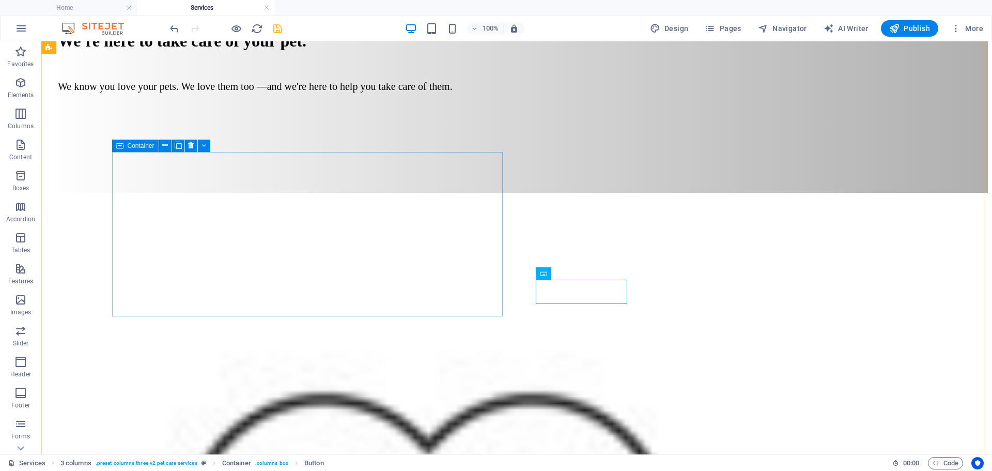
select select "px"
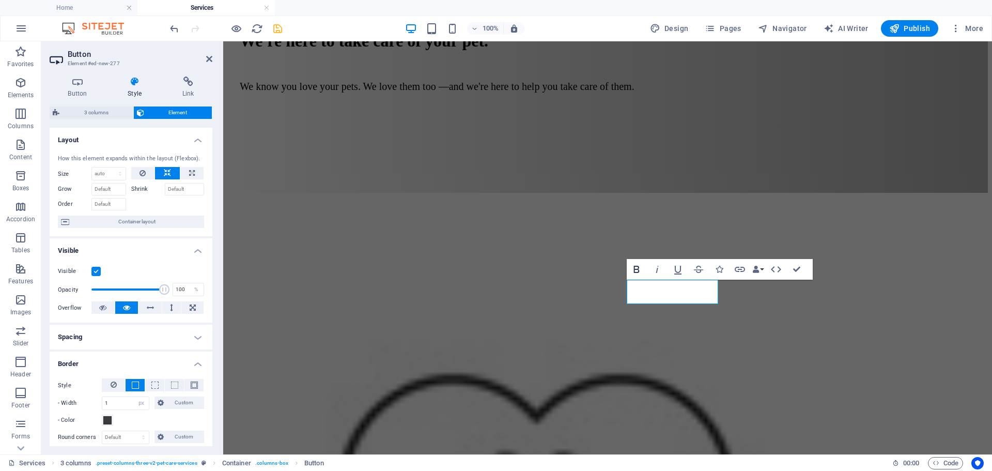
click at [635, 270] on icon "button" at bounding box center [637, 269] width 6 height 7
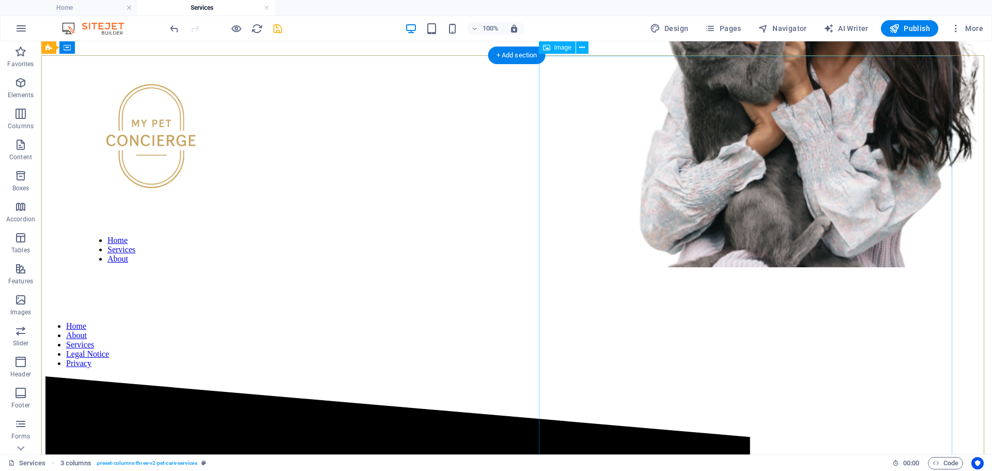
scroll to position [0, 0]
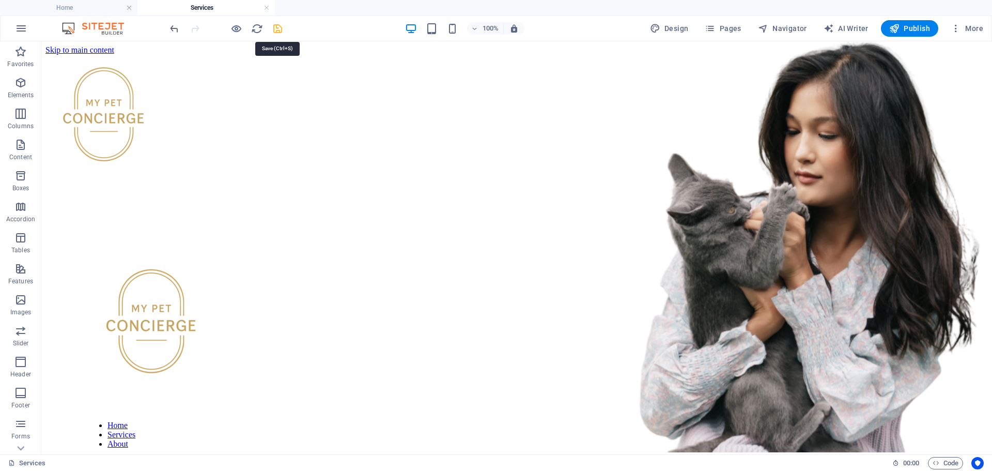
click at [281, 29] on icon "save" at bounding box center [278, 29] width 12 height 12
